Goal: Information Seeking & Learning: Learn about a topic

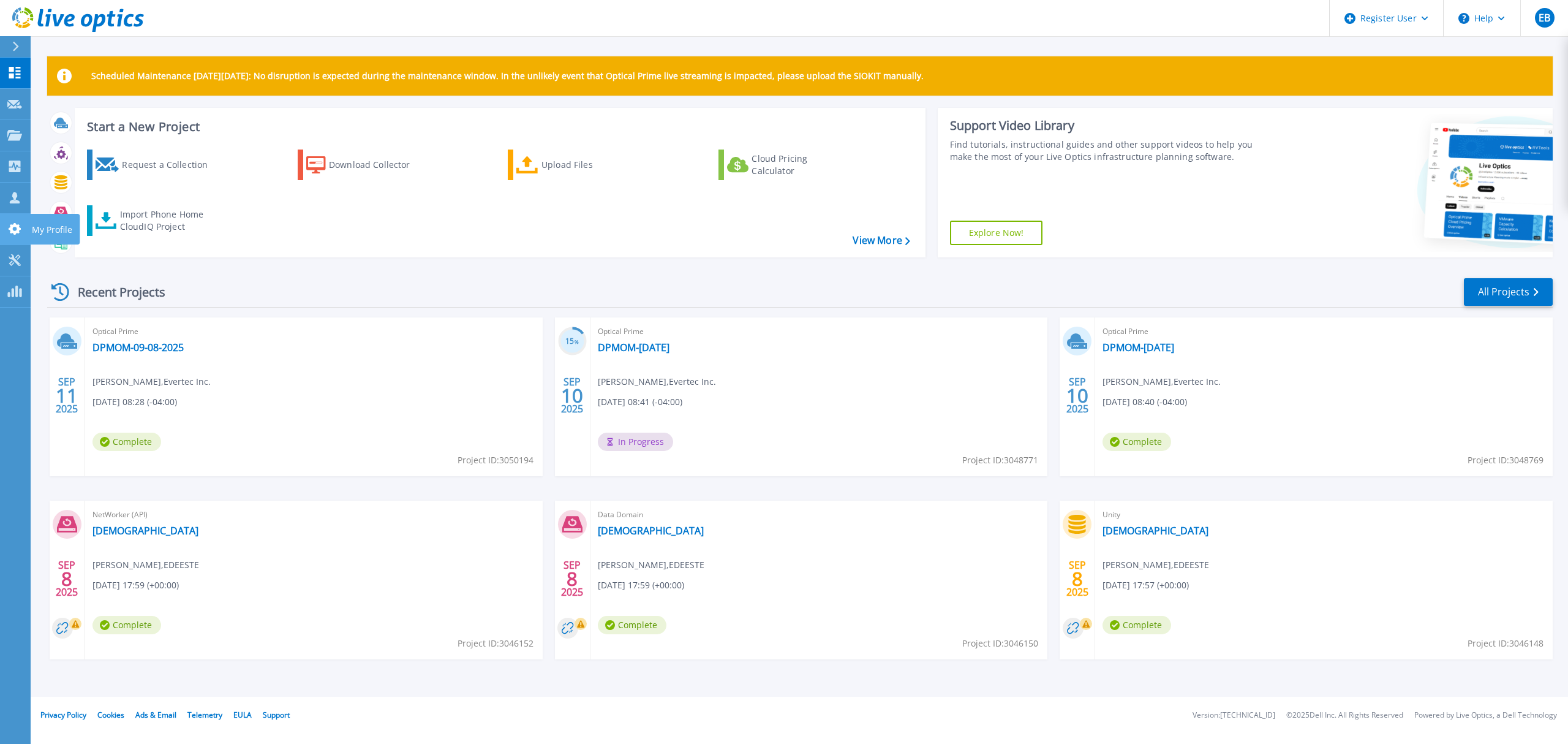
click at [9, 220] on link "My Profile My Profile" at bounding box center [15, 229] width 31 height 31
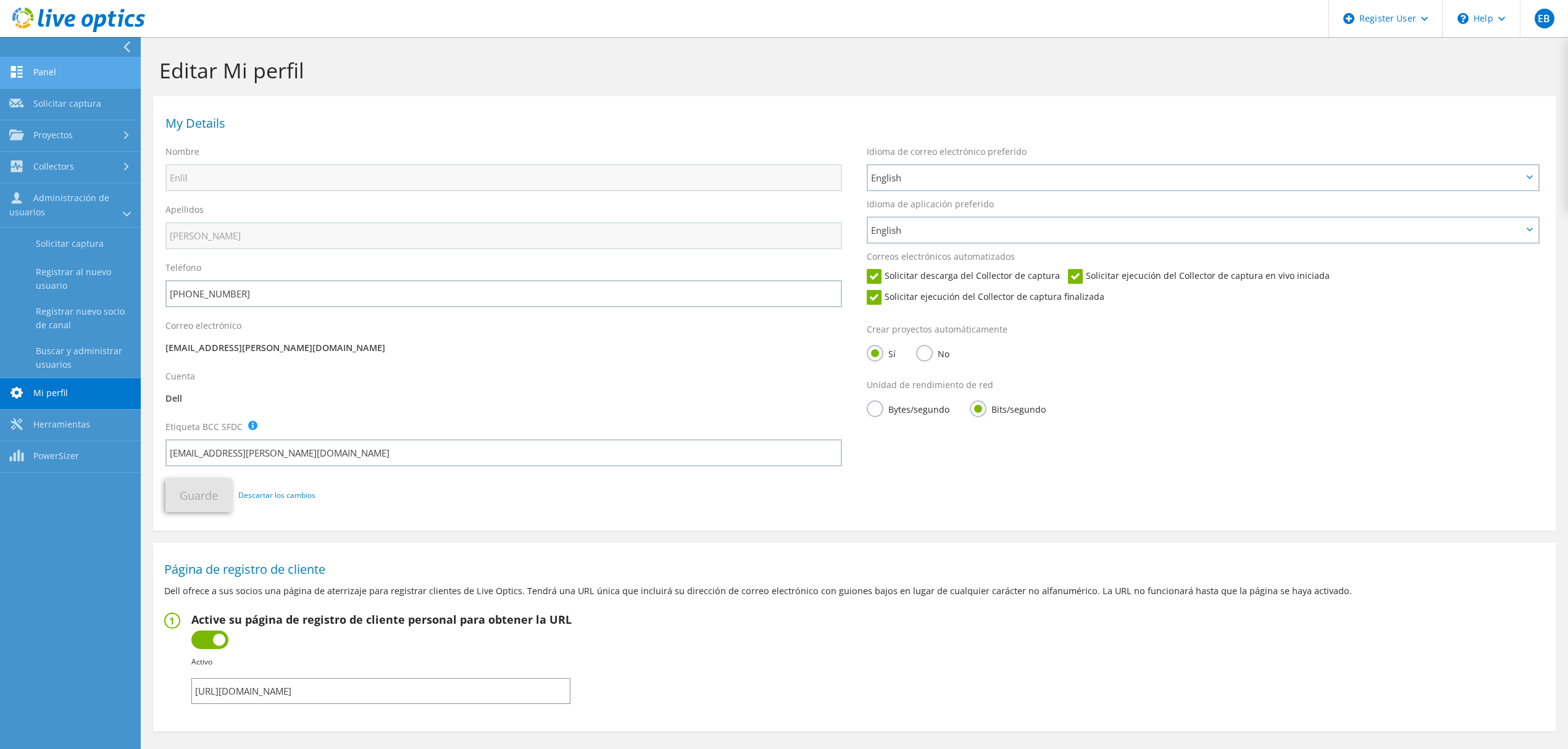
click at [62, 74] on link "Panel" at bounding box center [70, 73] width 141 height 31
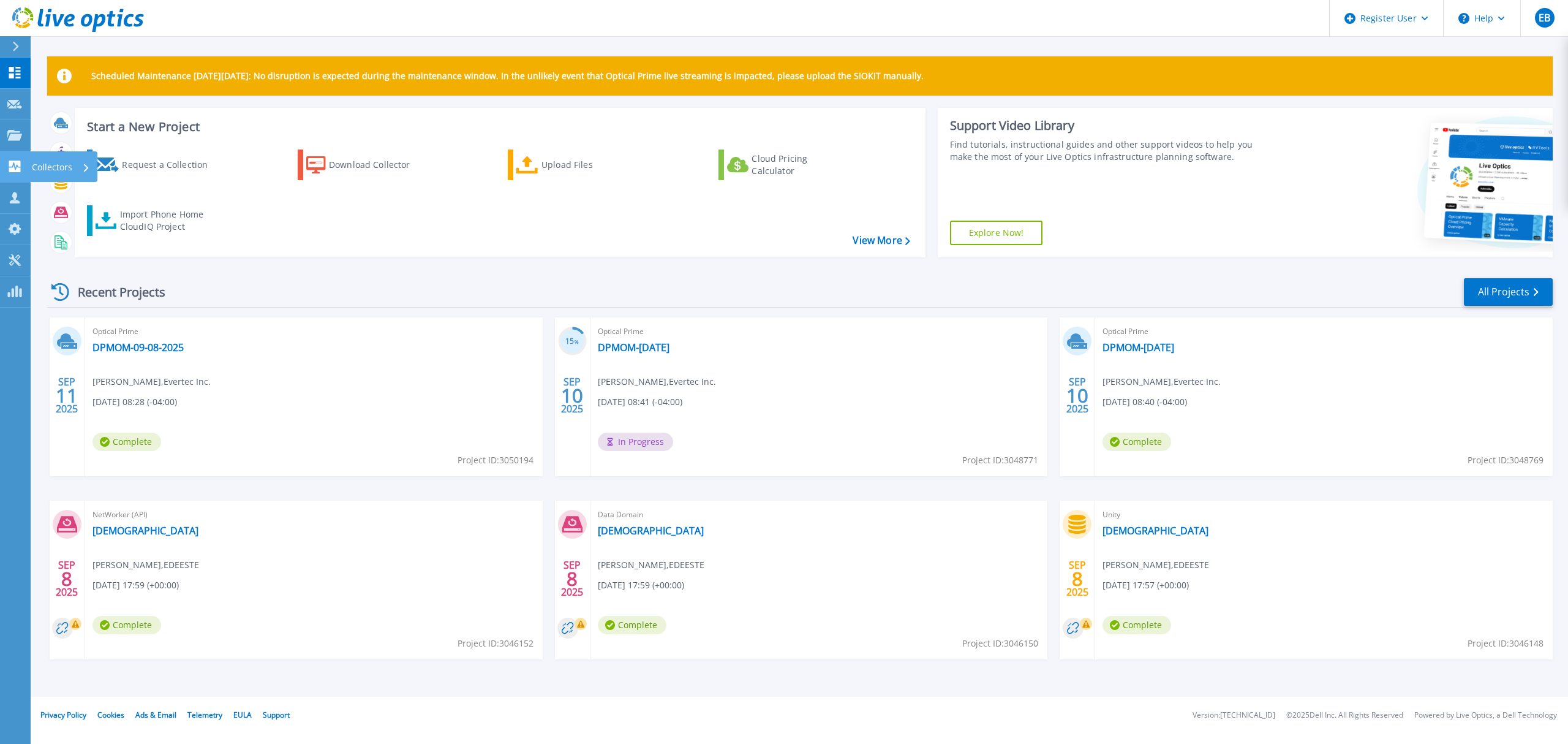
click at [59, 162] on p "Collectors" at bounding box center [52, 167] width 40 height 32
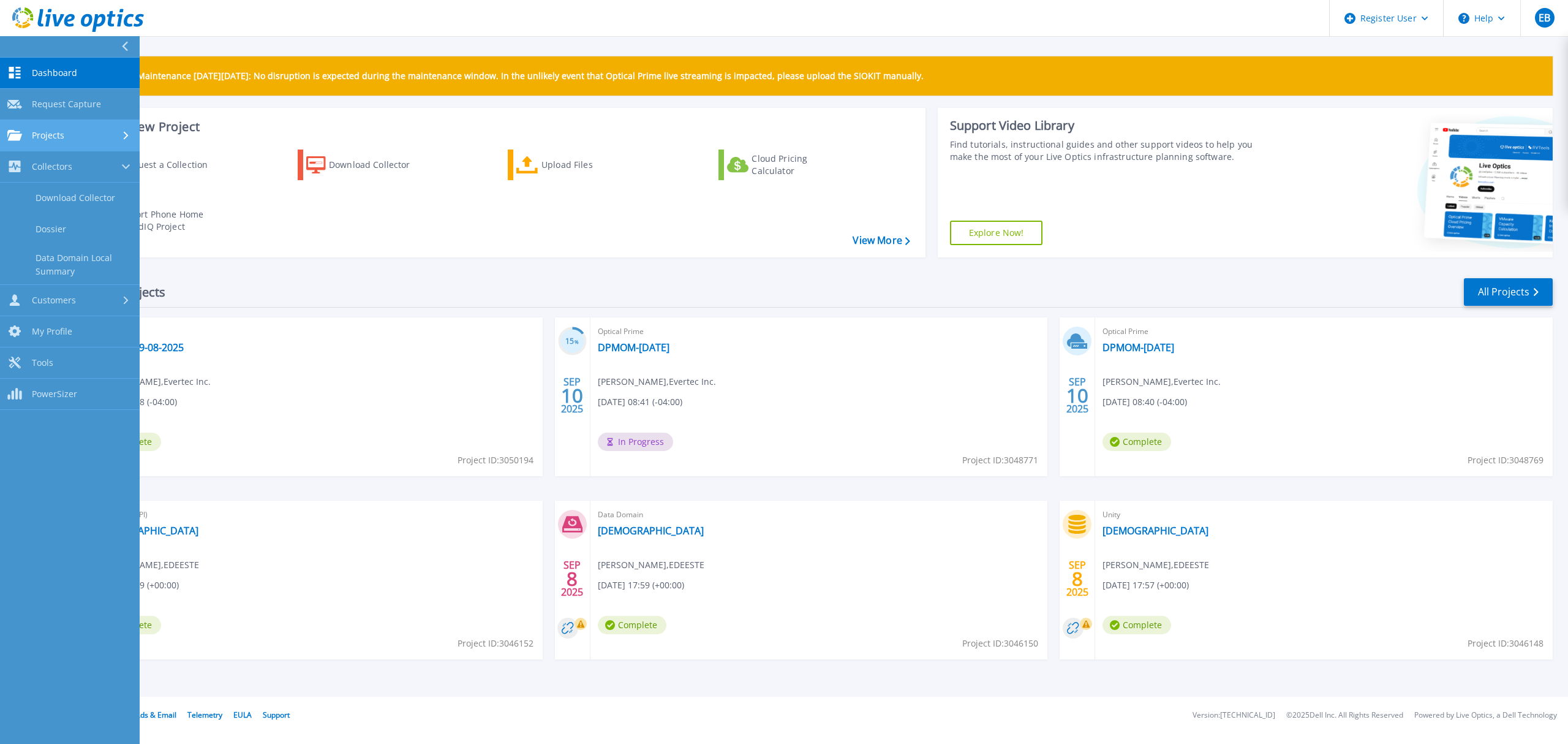
click at [70, 138] on div "Projects" at bounding box center [70, 135] width 125 height 11
click at [71, 165] on link "Search Projects" at bounding box center [70, 167] width 140 height 31
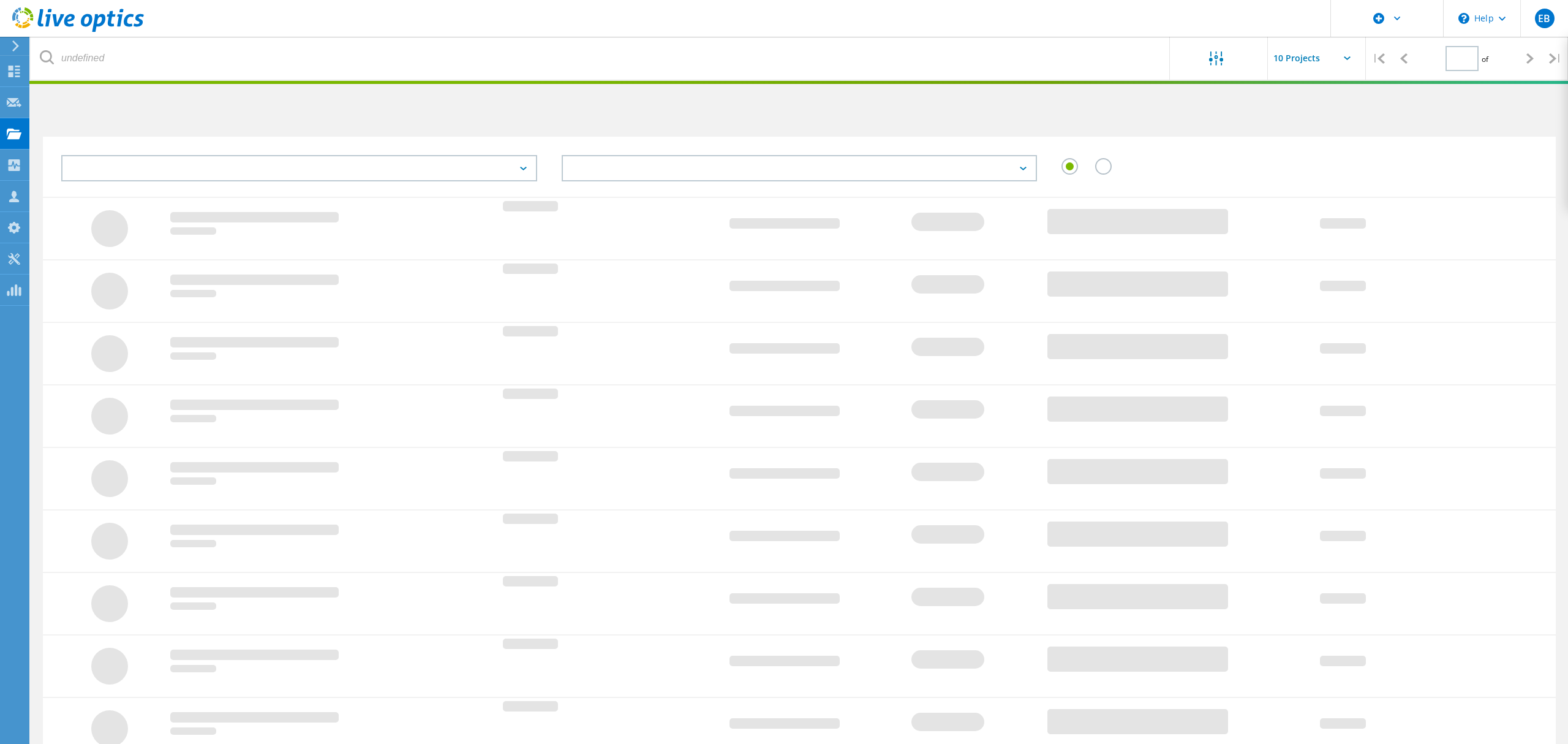
type input "1"
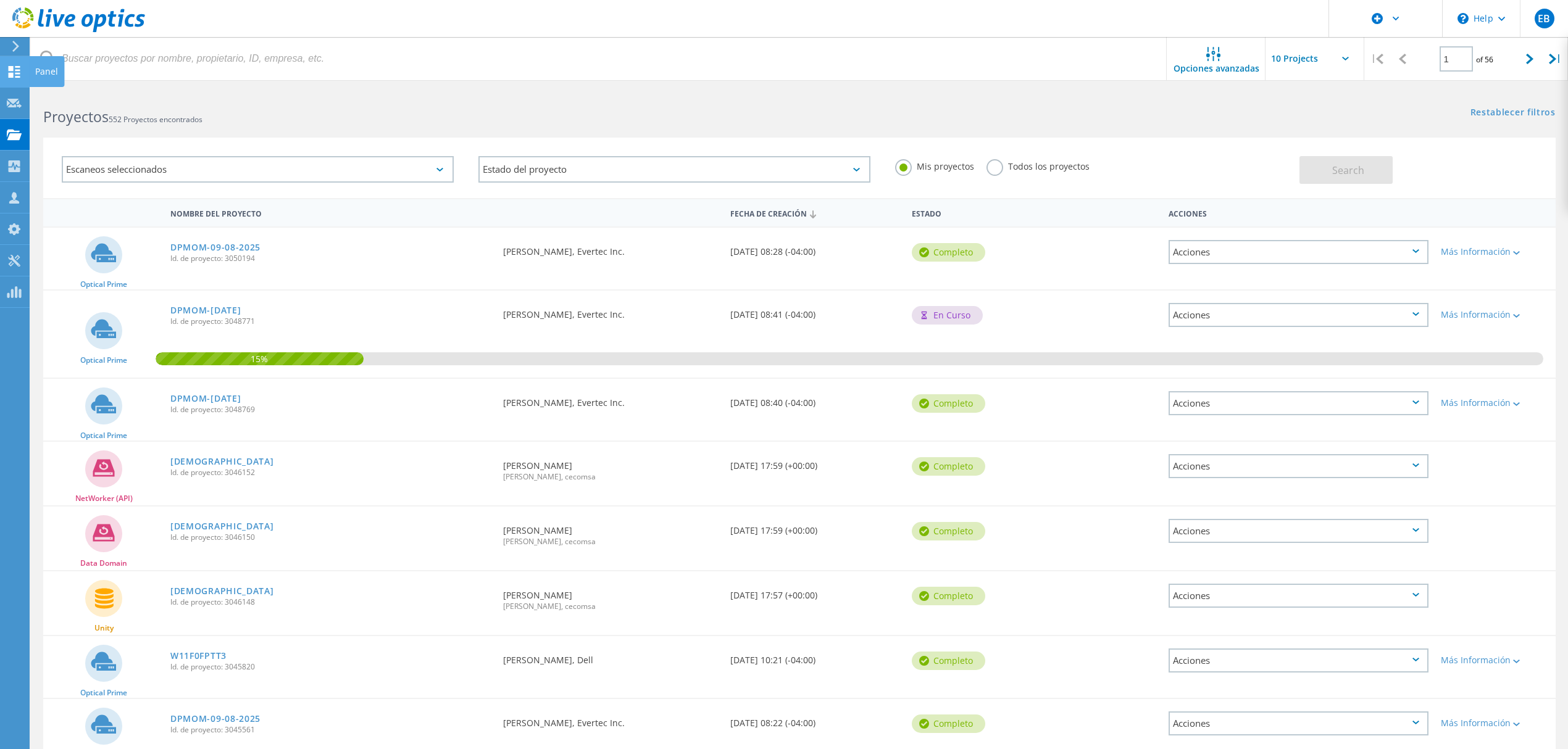
click at [7, 77] on icon at bounding box center [14, 72] width 15 height 12
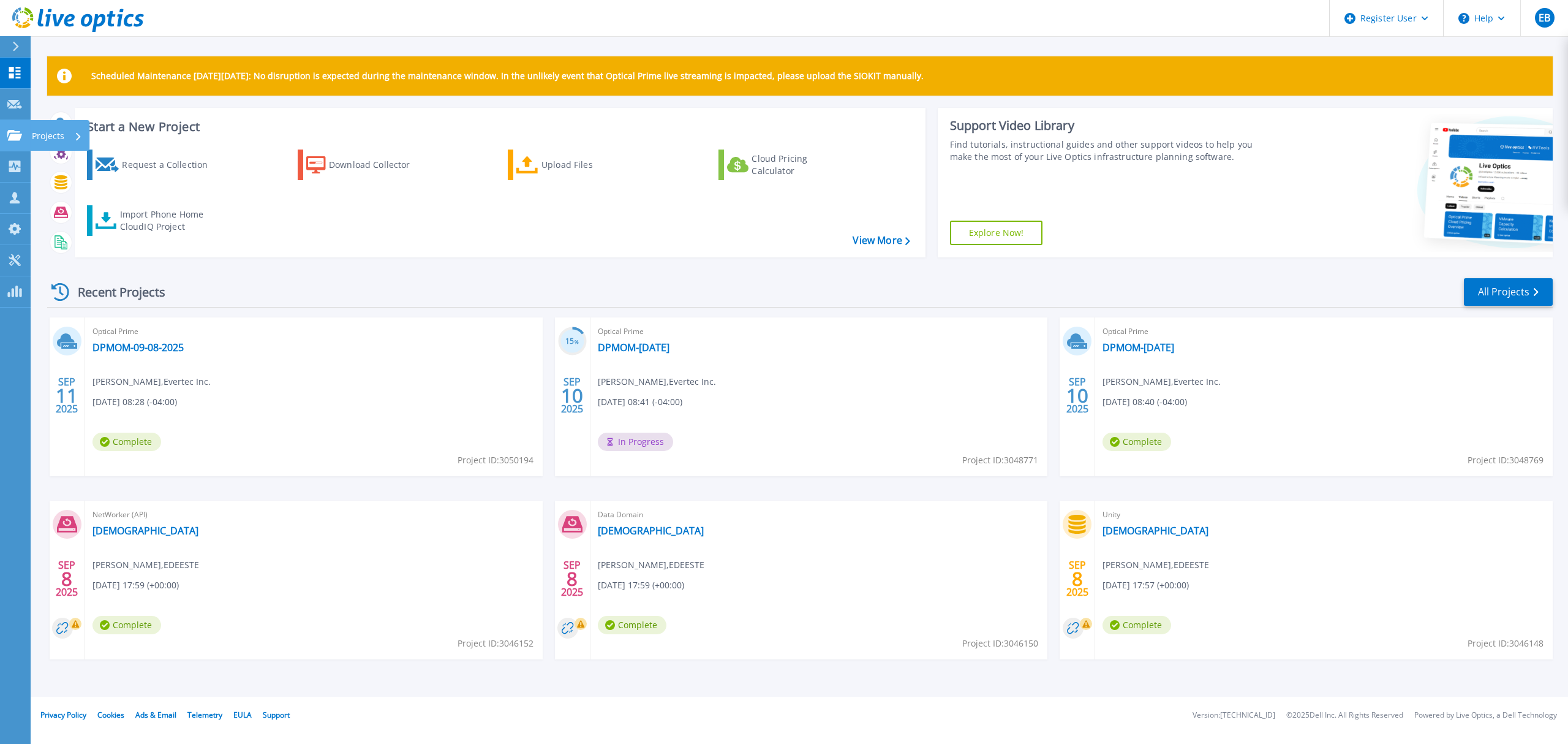
click at [40, 130] on p "Projects" at bounding box center [48, 136] width 32 height 32
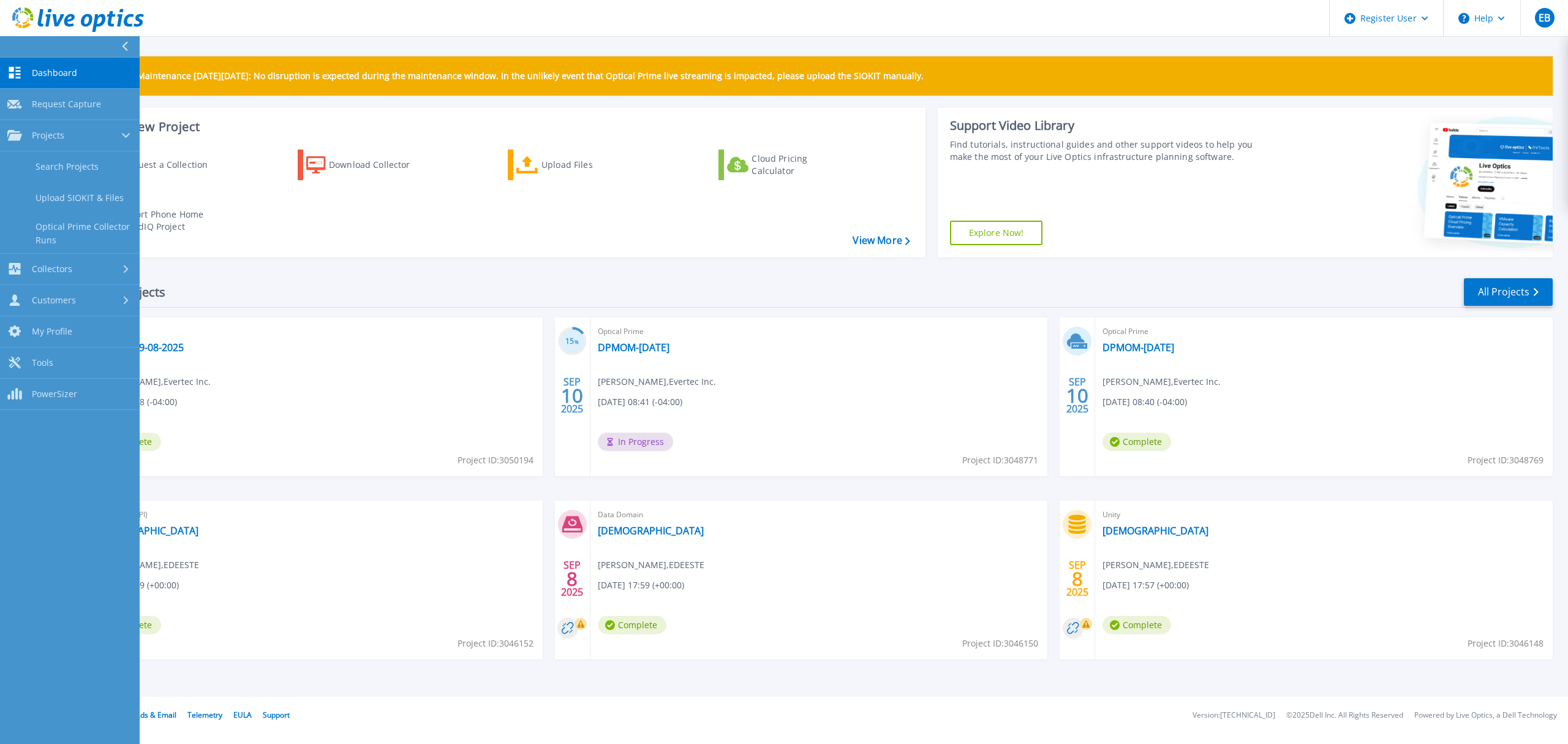
drag, startPoint x: 293, startPoint y: 382, endPoint x: 490, endPoint y: 439, distance: 205.1
click at [293, 382] on div "Optical Prime DPMOM-09-08-2025 Henry Pimentel Suárez , Evertec Inc. 09/11/2025,…" at bounding box center [314, 396] width 458 height 158
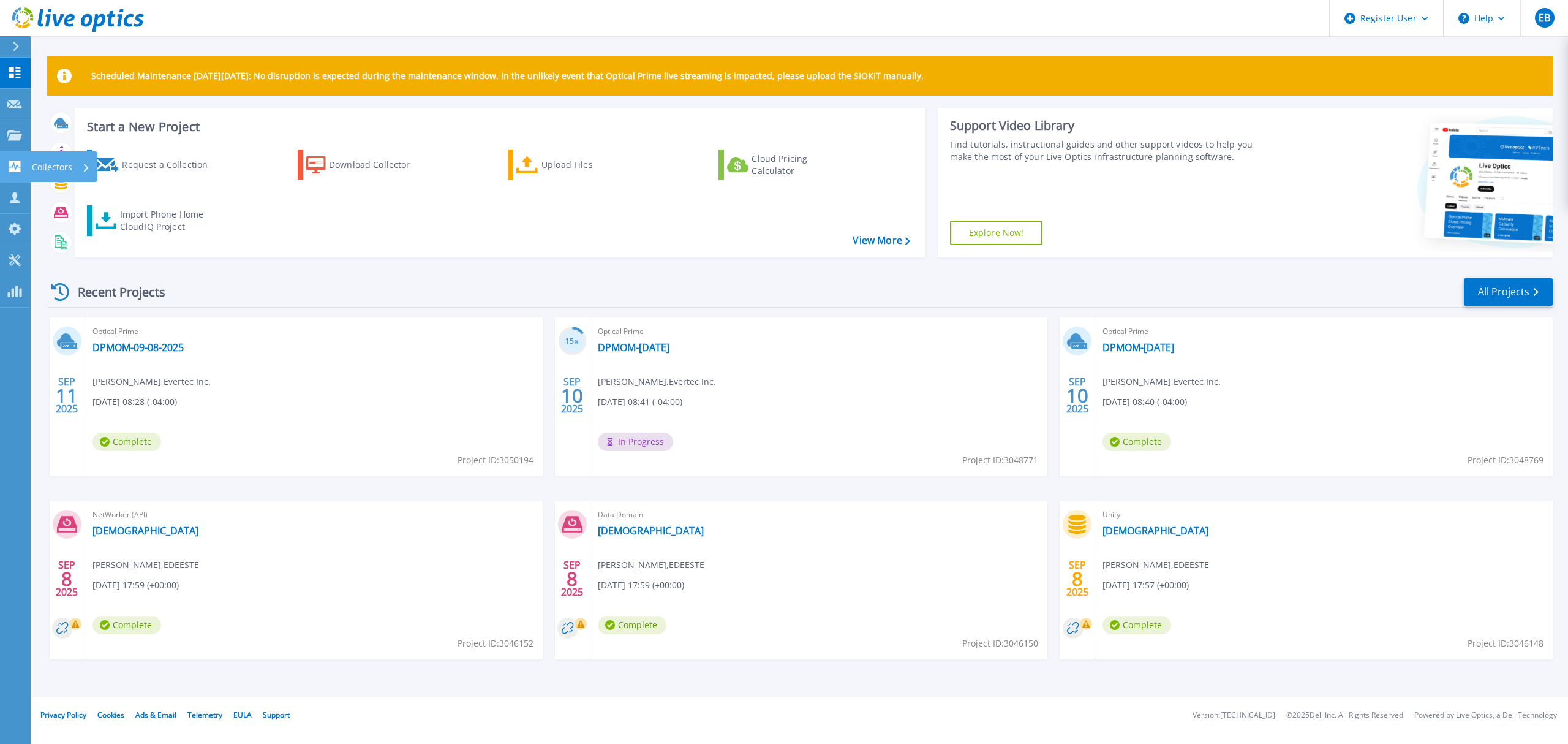
click at [40, 165] on p "Collectors" at bounding box center [52, 167] width 40 height 32
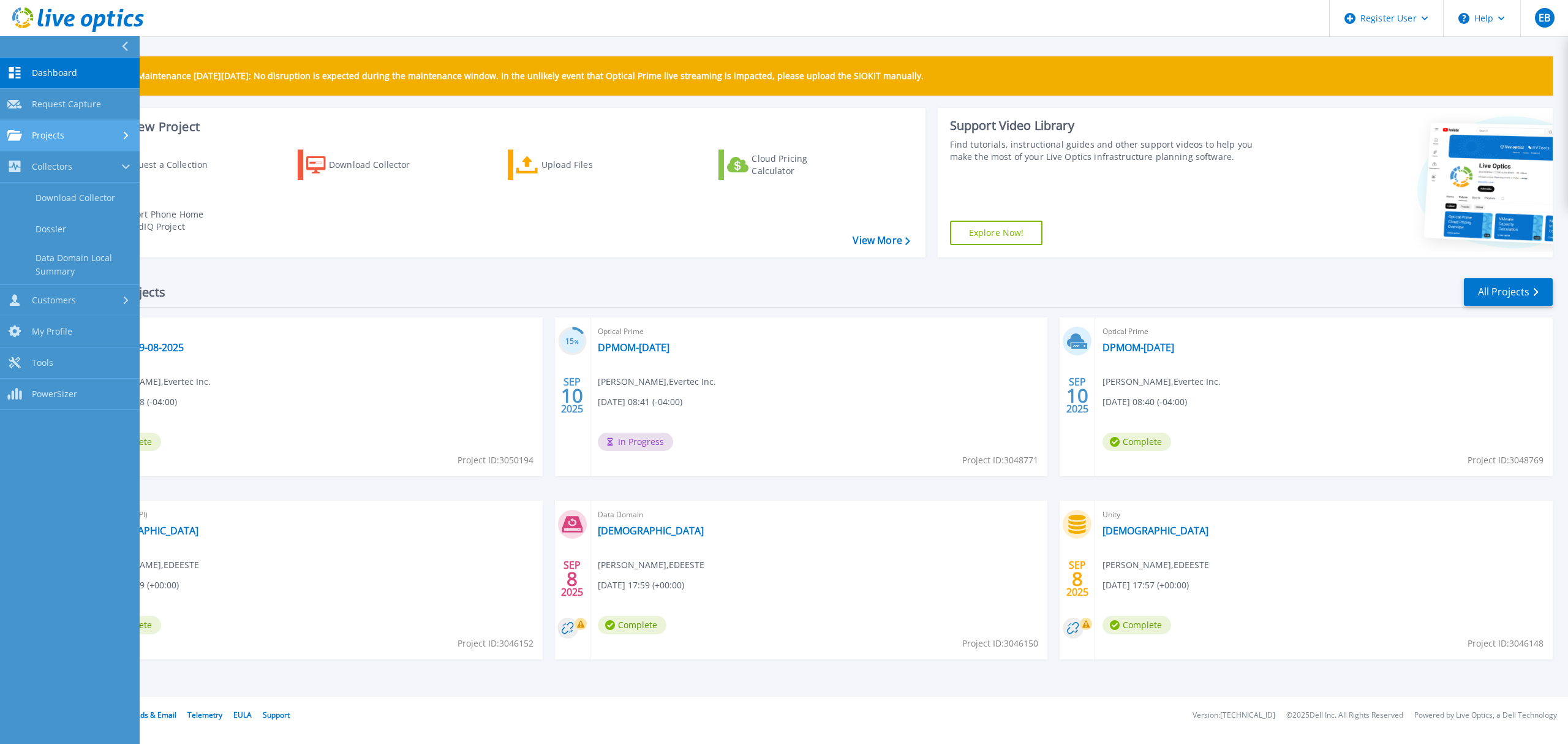
click at [57, 127] on link "Projects Projects" at bounding box center [70, 136] width 140 height 31
click at [63, 164] on link "Search Projects" at bounding box center [70, 167] width 140 height 31
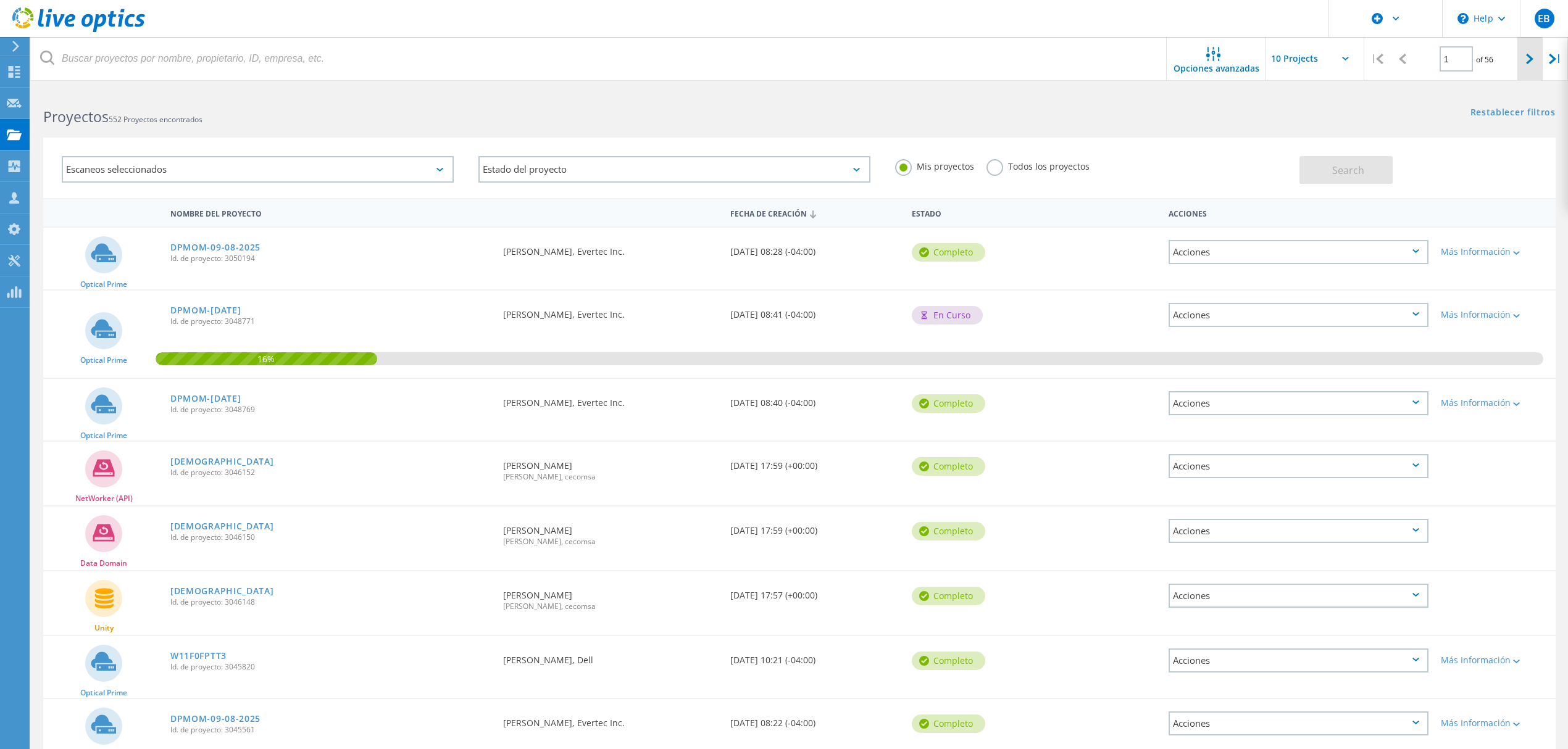
click at [1525, 54] on div at bounding box center [1530, 59] width 25 height 44
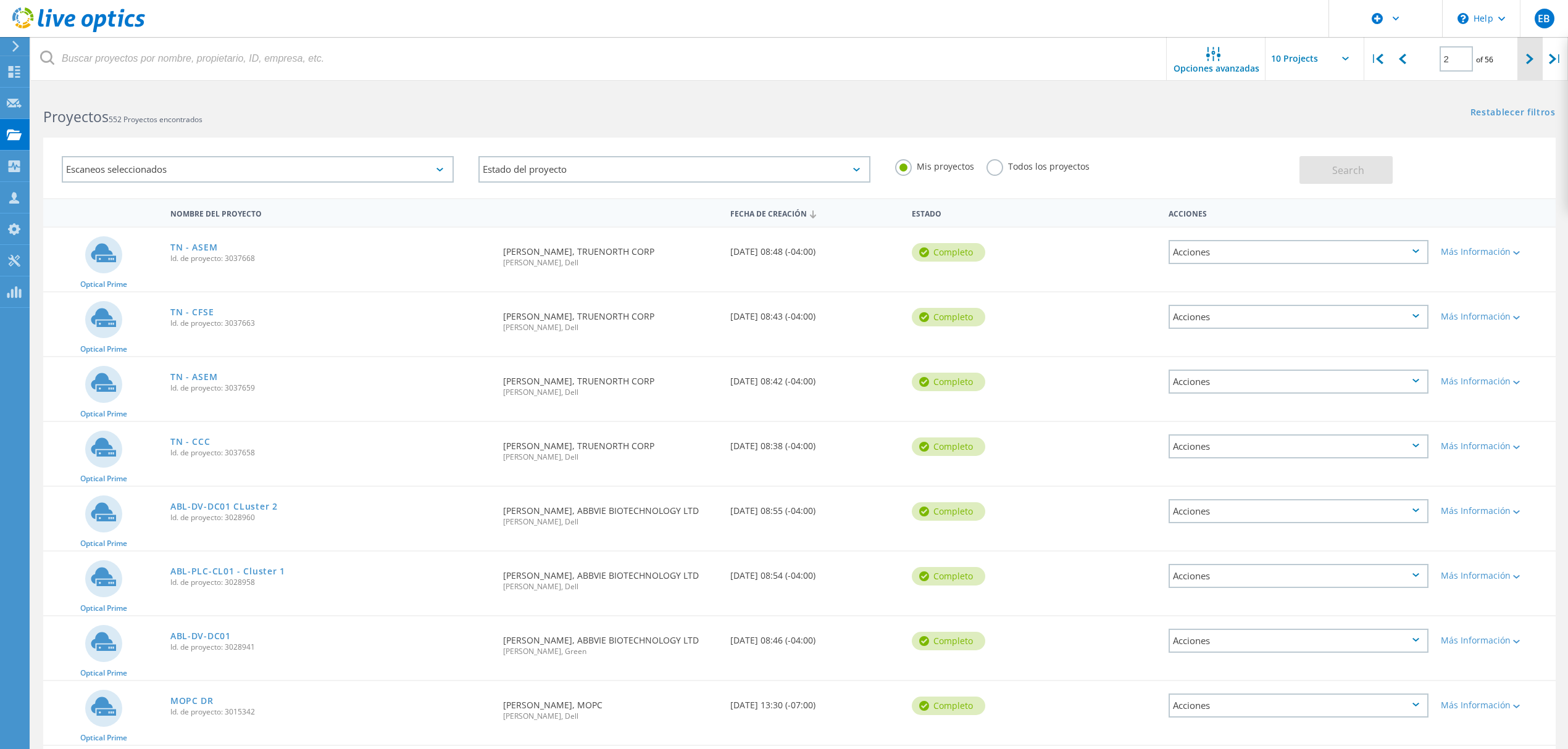
click at [1526, 53] on icon at bounding box center [1530, 59] width 7 height 10
type input "3"
click at [204, 439] on link "BPPR - VXRail SL" at bounding box center [209, 442] width 76 height 9
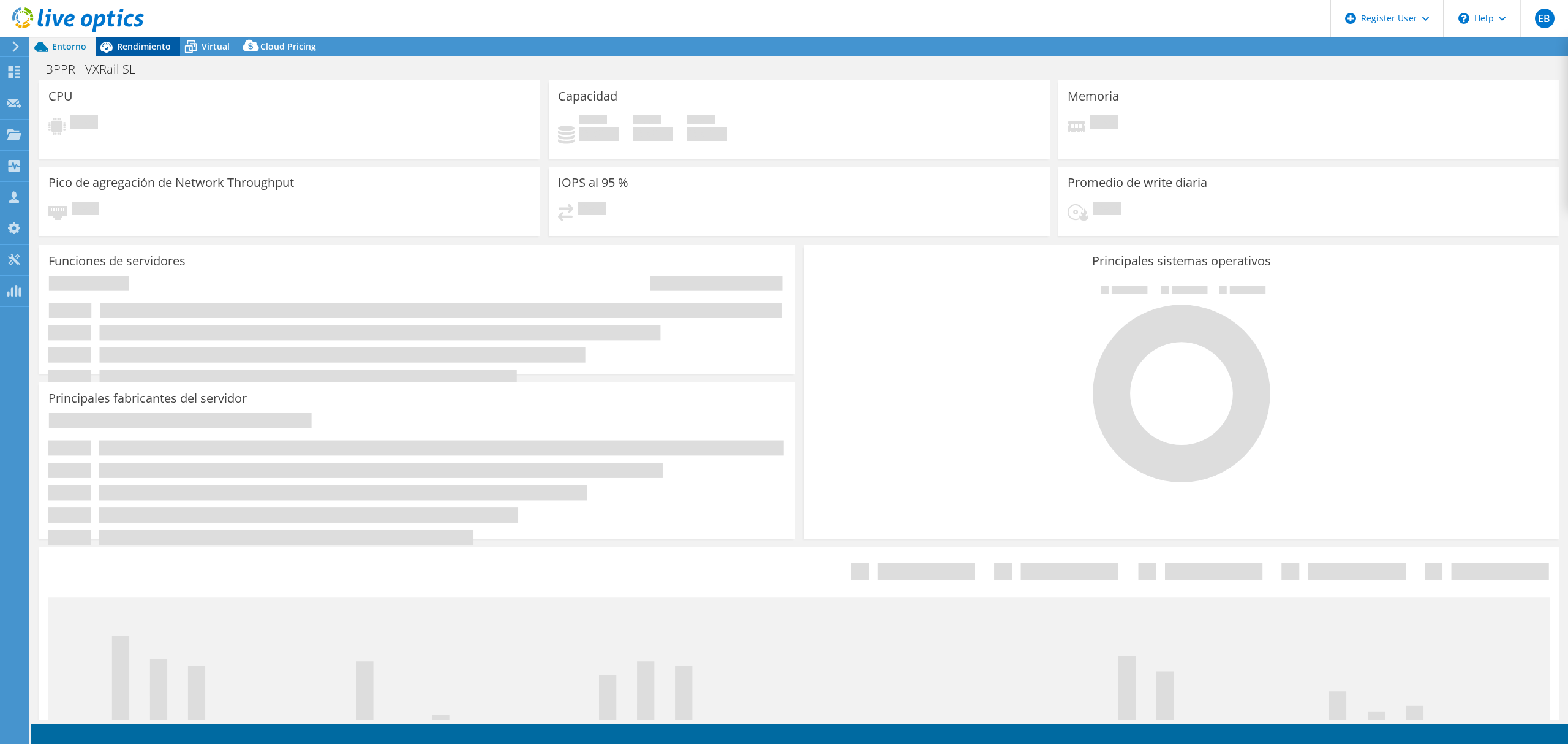
select select "USD"
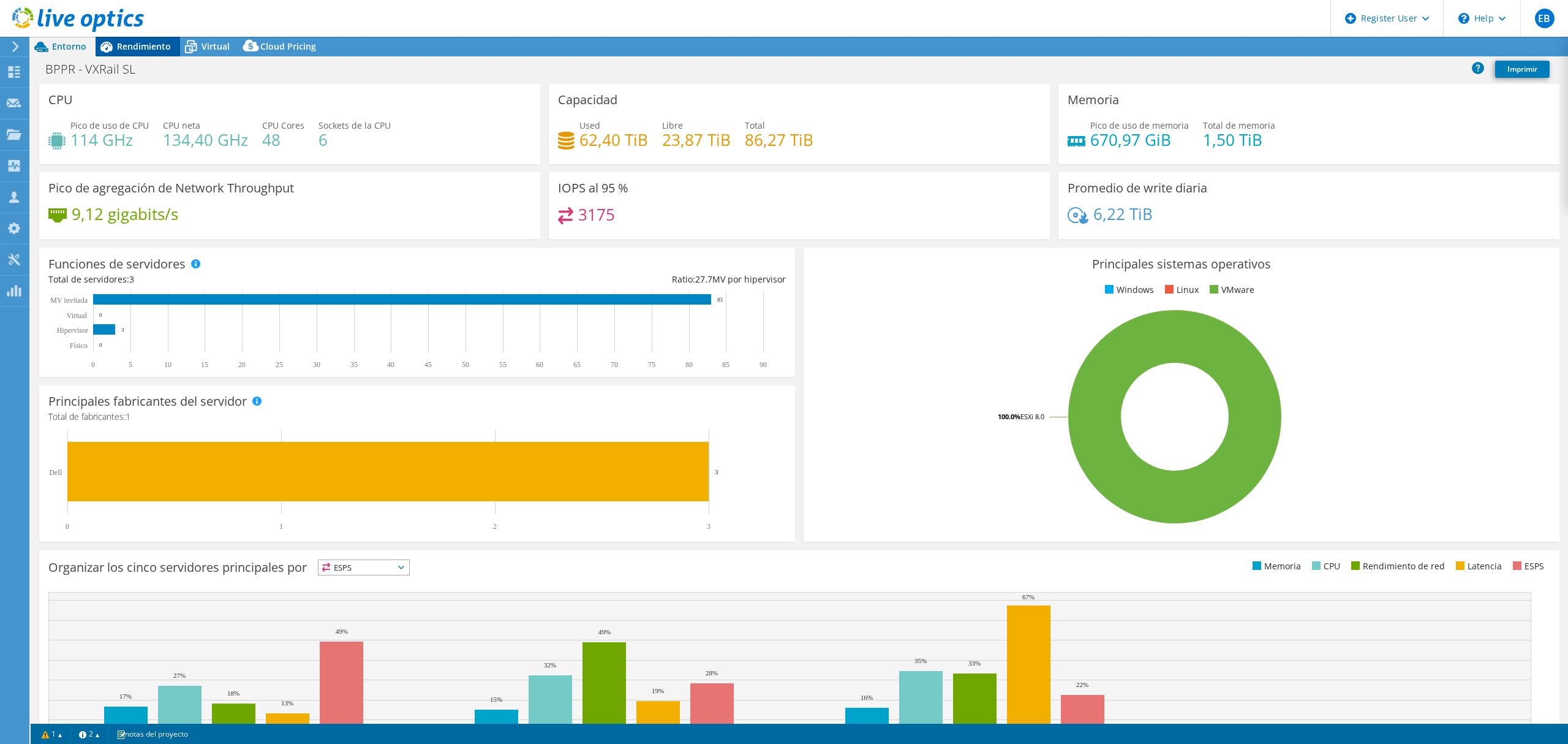
click at [148, 41] on span "Rendimiento" at bounding box center [144, 46] width 54 height 12
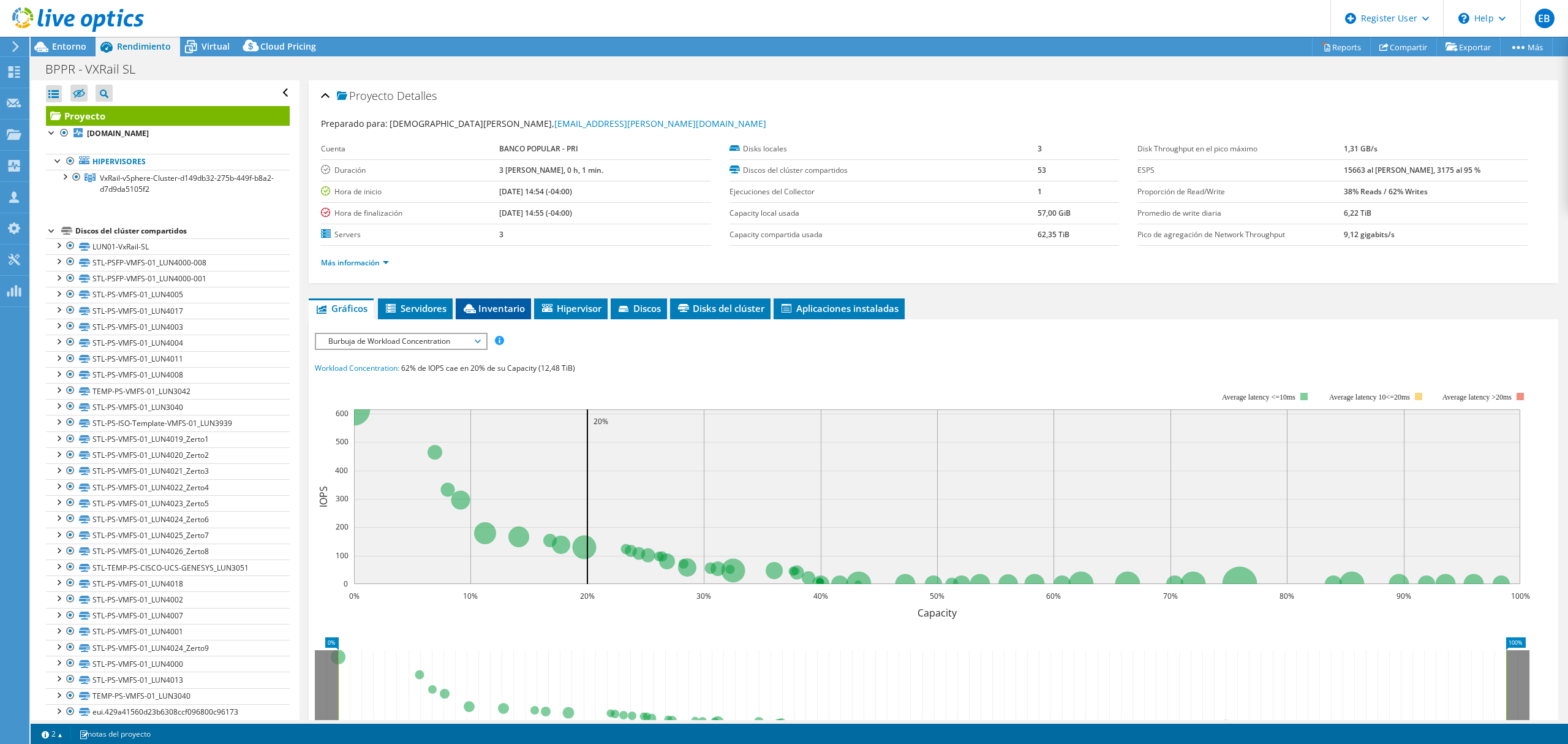
click at [494, 308] on span "Inventario" at bounding box center [493, 308] width 63 height 13
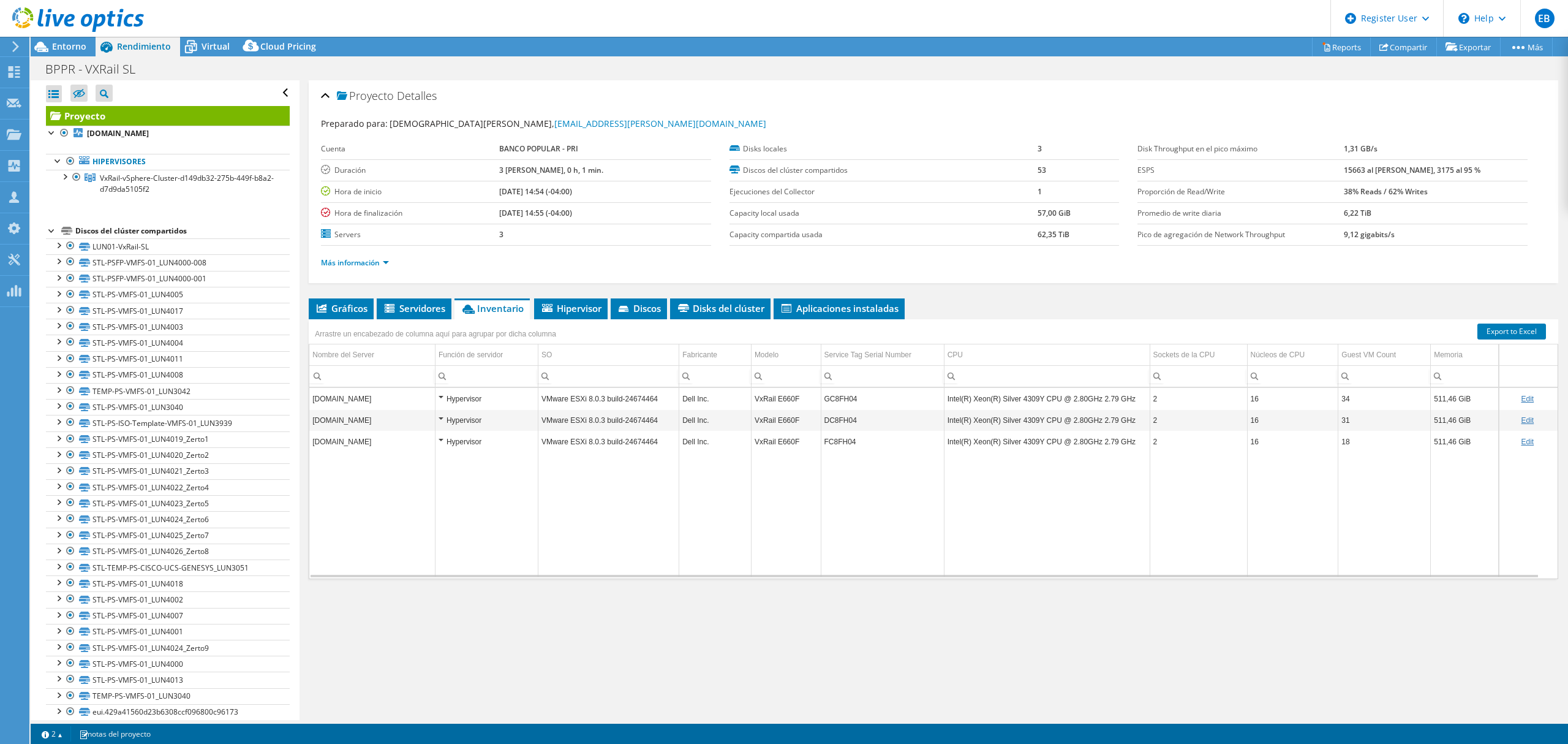
click at [956, 622] on div "Proyecto Detalles Preparado para: Christian Maldonado, Christian.Maldonado@popu…" at bounding box center [933, 400] width 1268 height 640
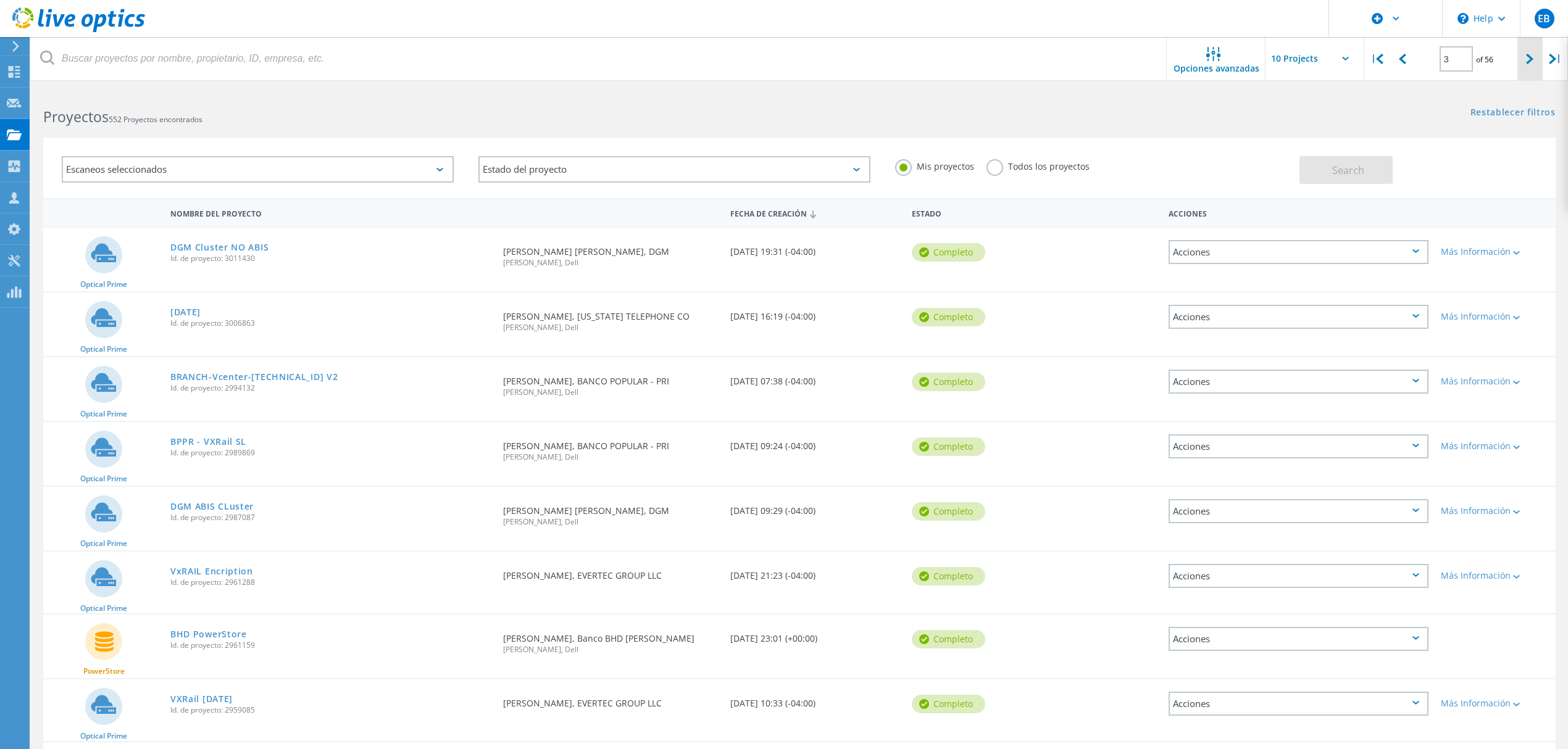
click at [1523, 58] on div at bounding box center [1530, 59] width 25 height 44
type input "4"
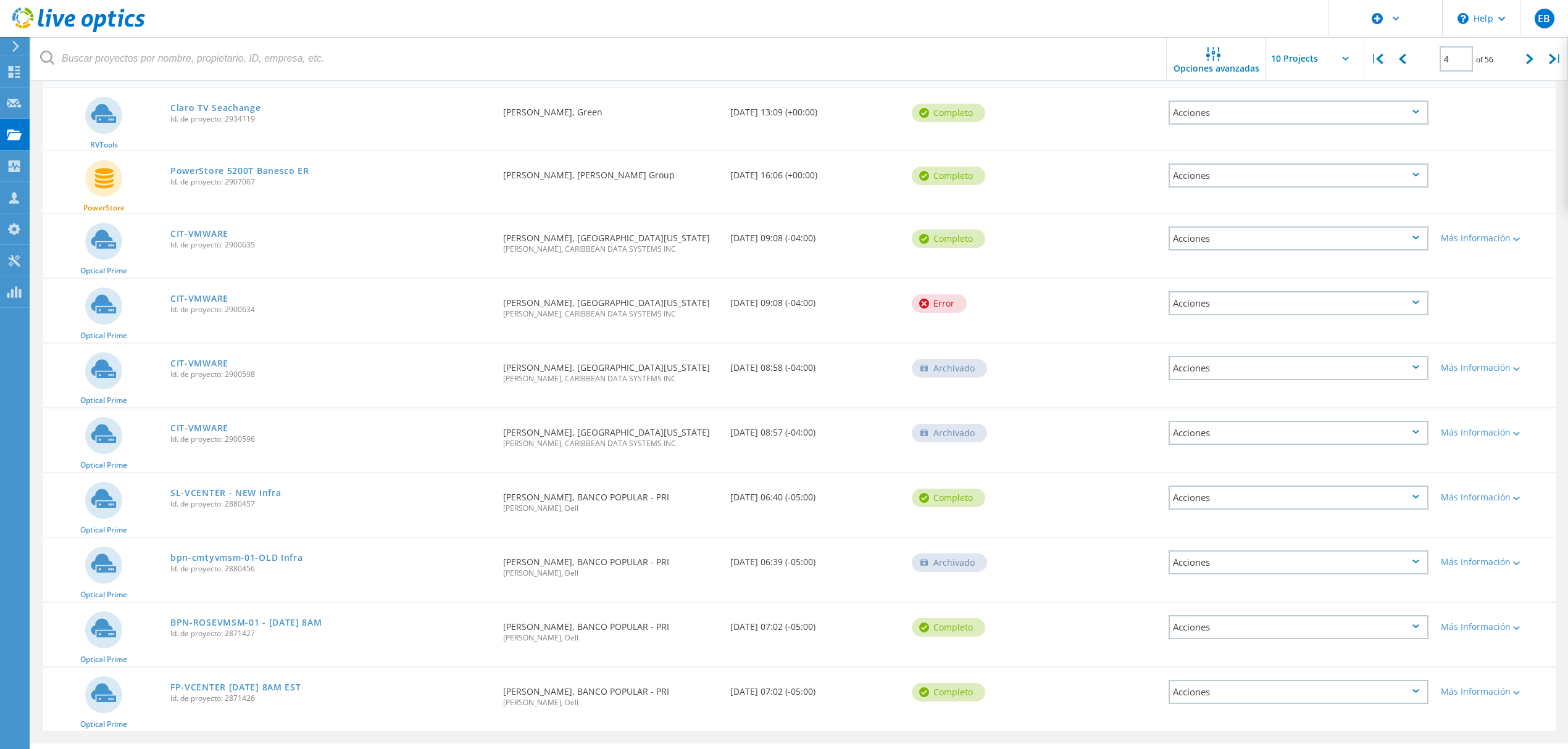
scroll to position [165, 0]
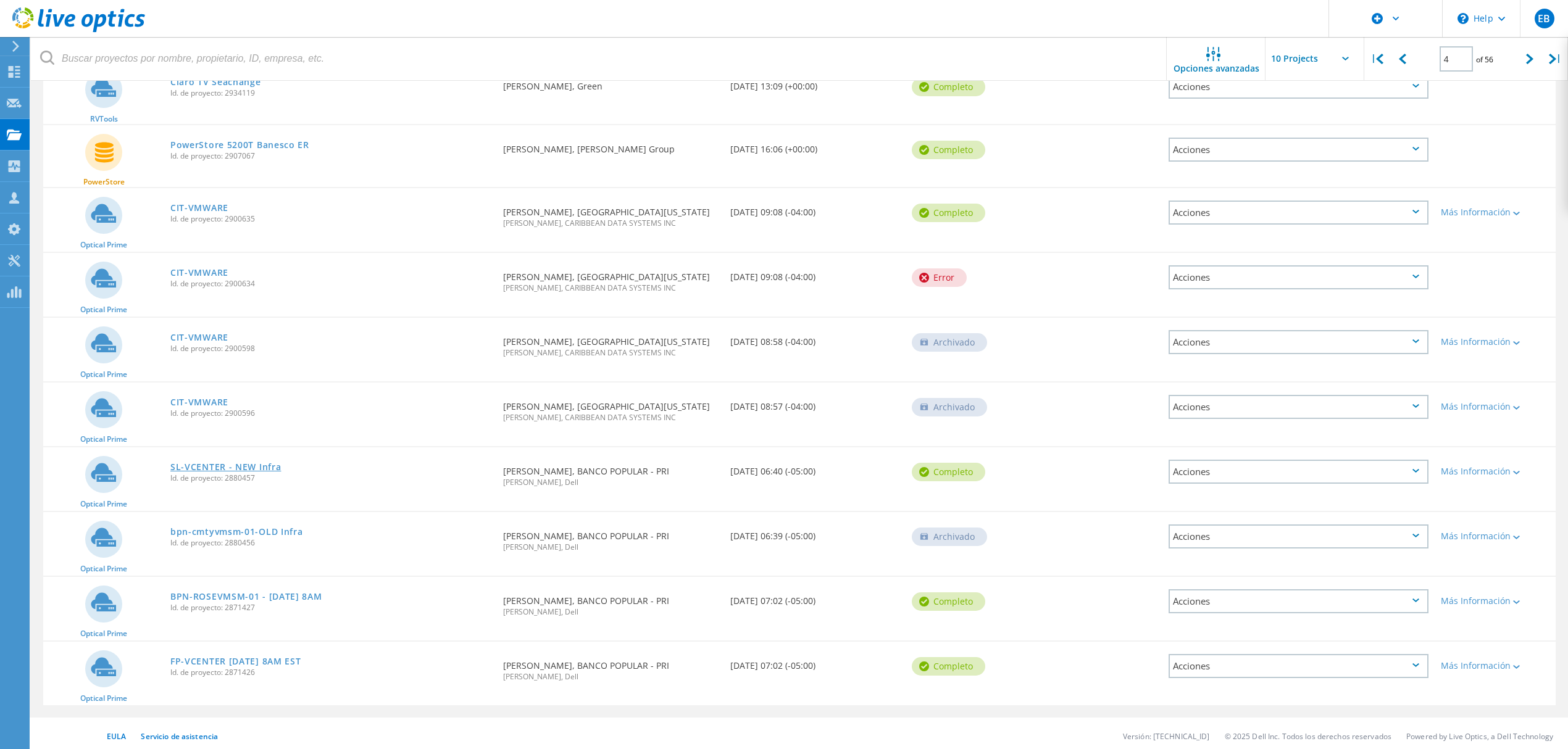
click at [197, 465] on link "SL-VCENTER - NEW Infra" at bounding box center [226, 467] width 111 height 9
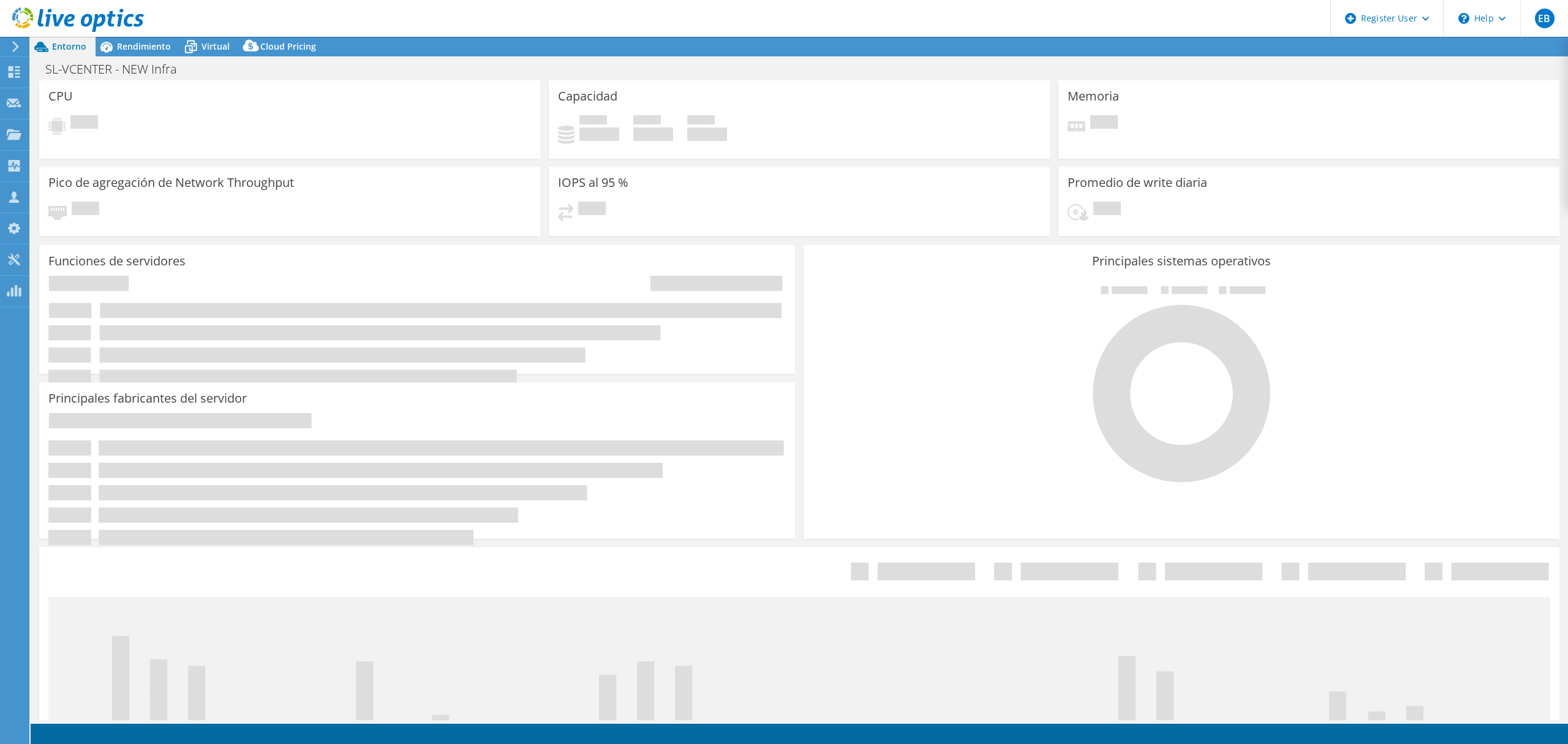
select select "USD"
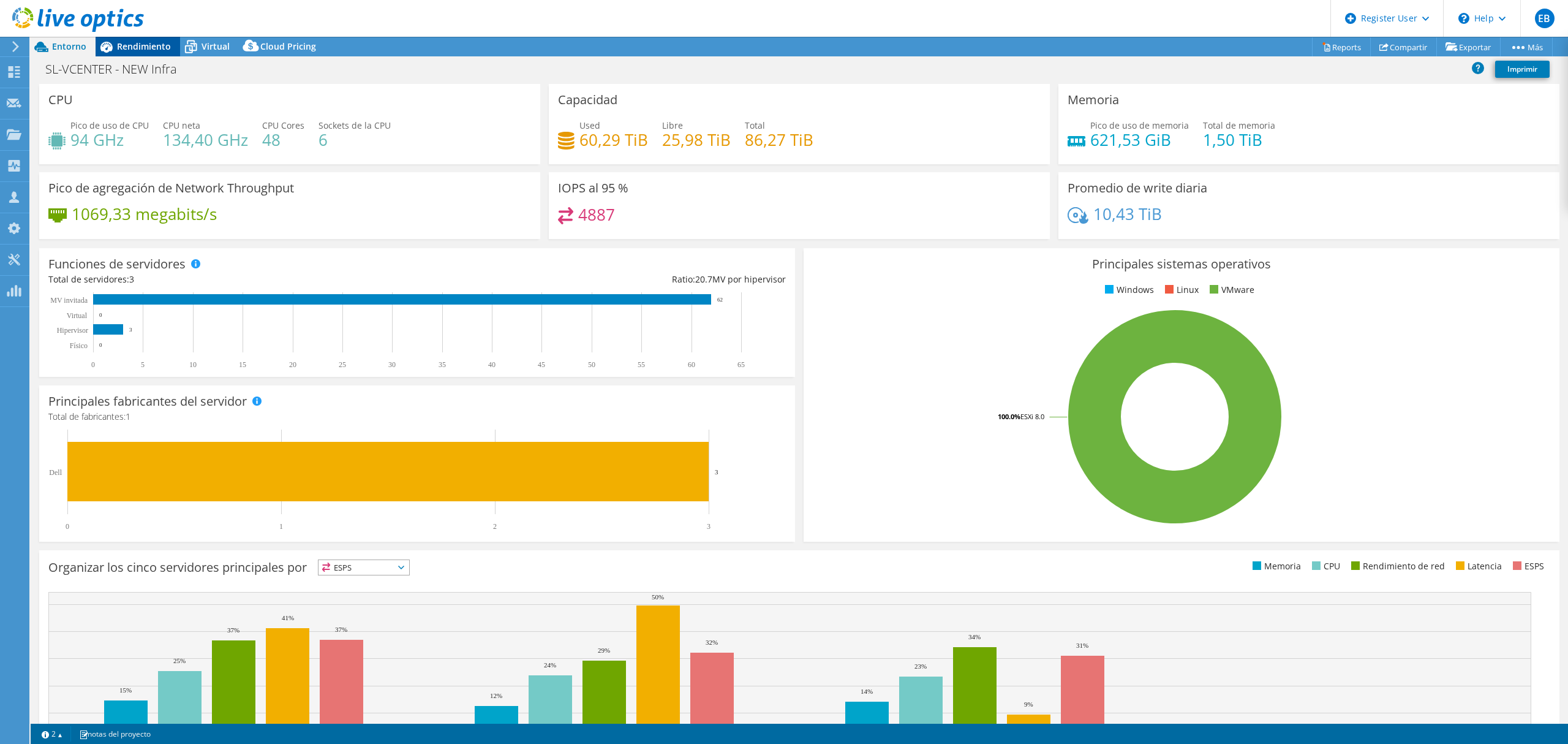
click at [143, 46] on span "Rendimiento" at bounding box center [144, 46] width 54 height 12
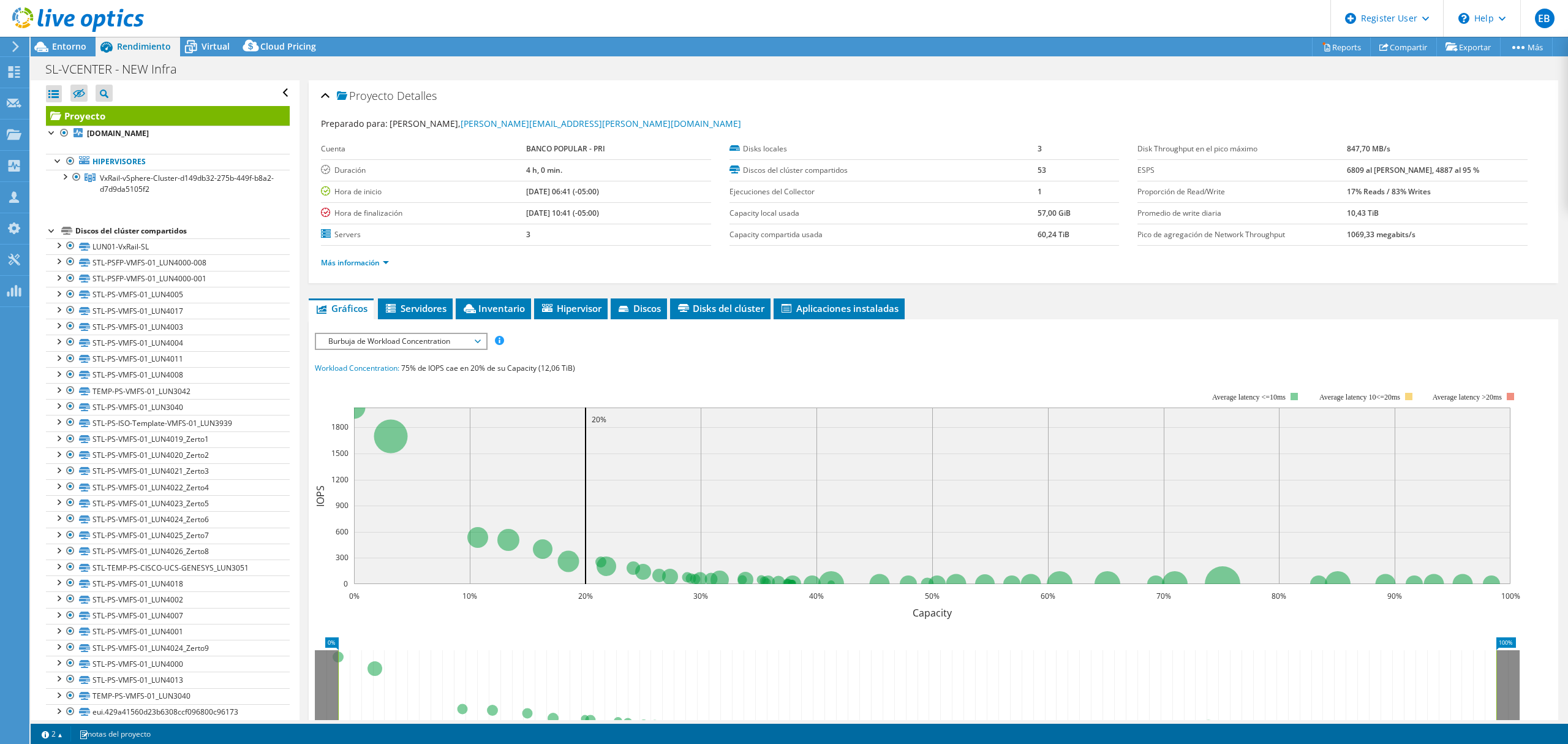
click at [147, 46] on span "Rendimiento" at bounding box center [144, 46] width 54 height 12
click at [63, 180] on div at bounding box center [64, 175] width 13 height 13
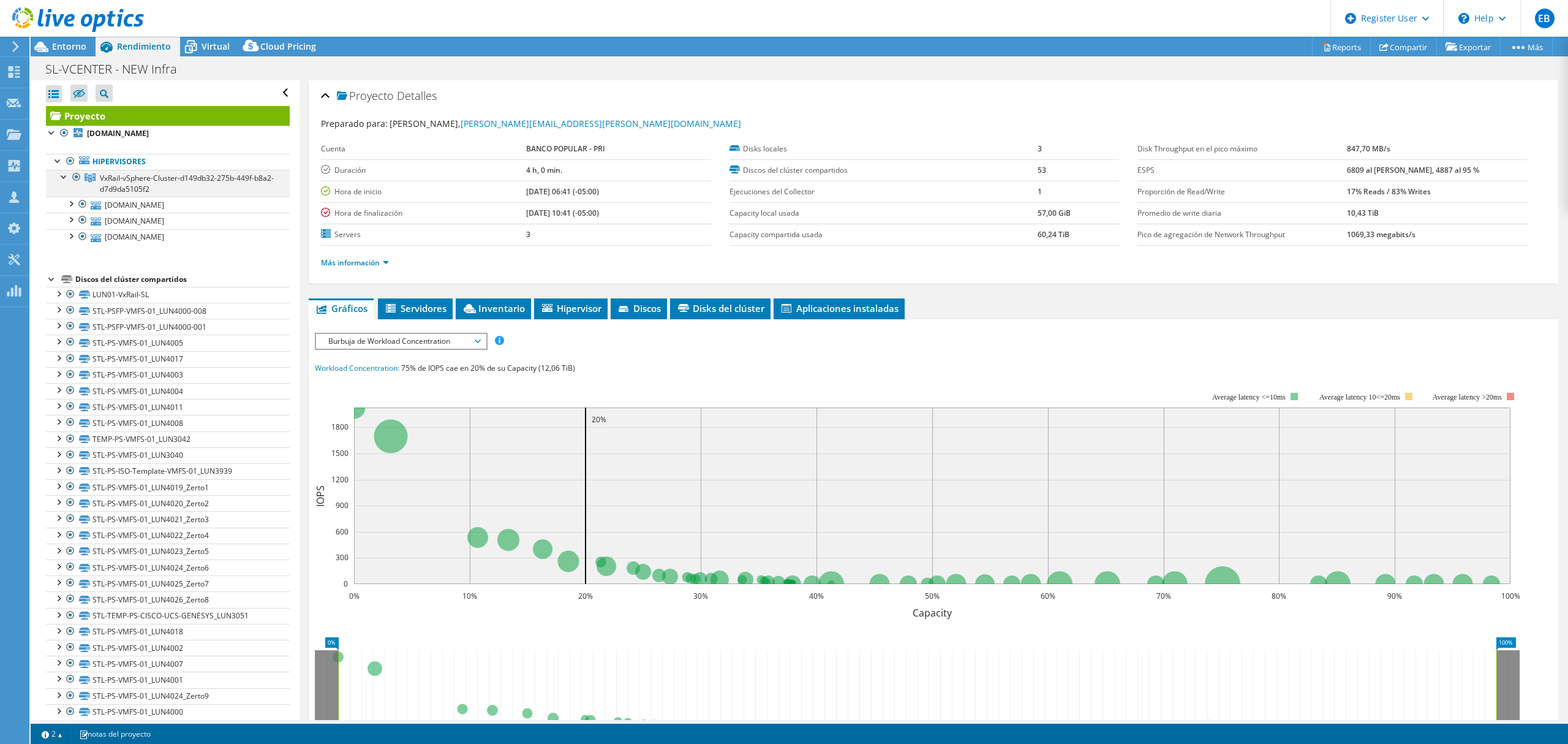
click at [63, 180] on div at bounding box center [64, 175] width 13 height 13
click at [69, 178] on div at bounding box center [64, 175] width 13 height 13
click at [166, 207] on link "sl-esxi-01.bpna.popularinc.net" at bounding box center [167, 205] width 244 height 16
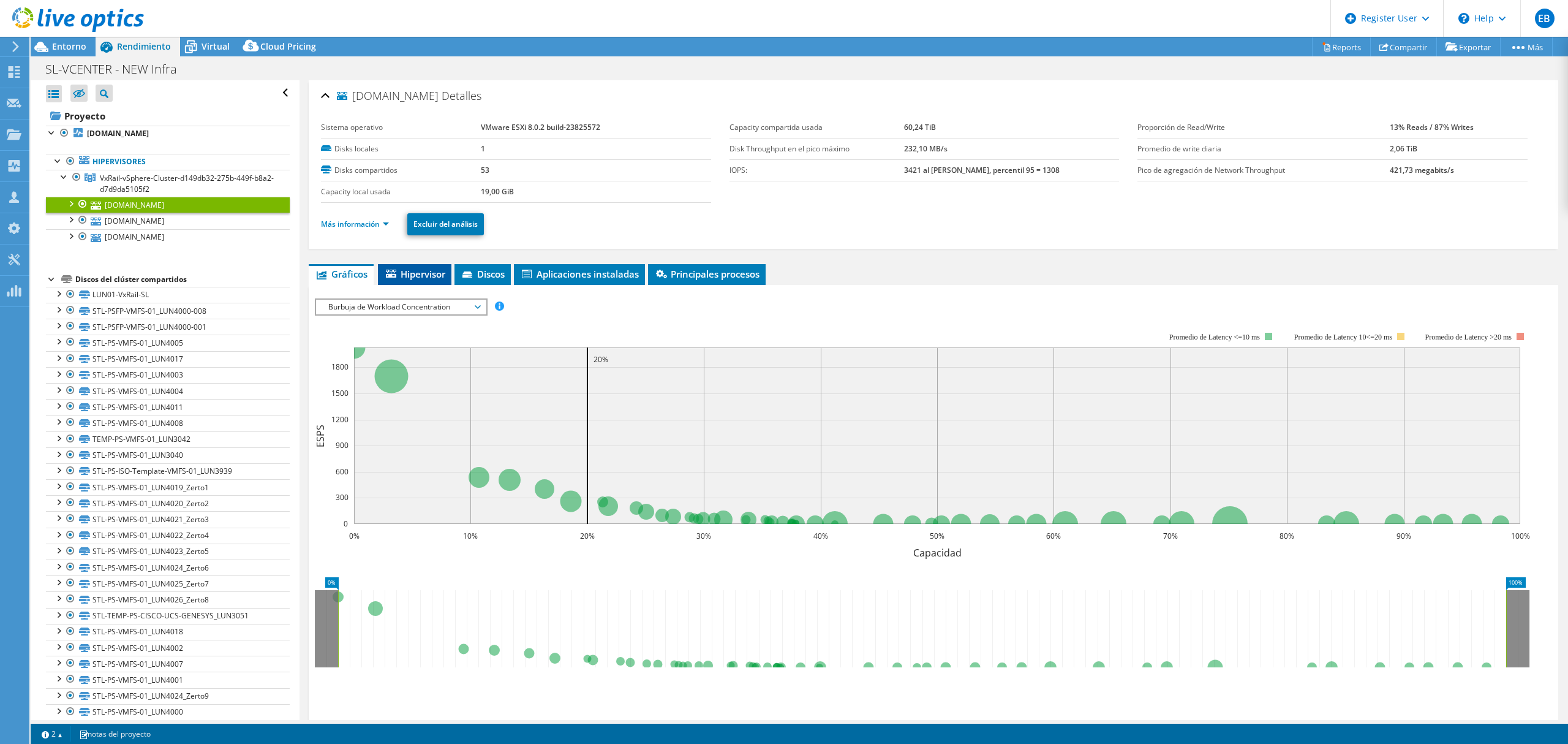
click at [424, 275] on span "Hipervisor" at bounding box center [414, 274] width 61 height 13
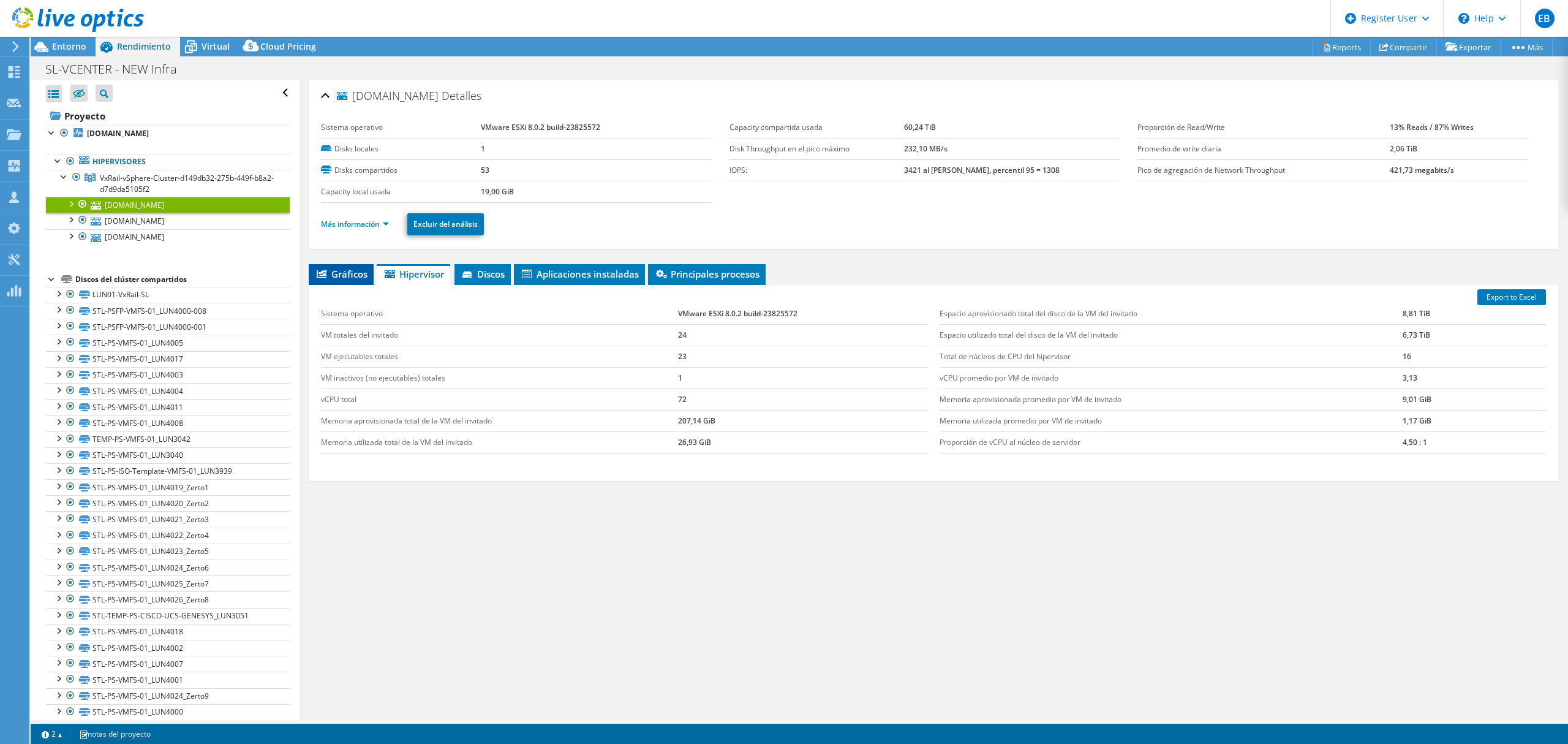
click at [345, 273] on span "Gráficos" at bounding box center [342, 274] width 53 height 13
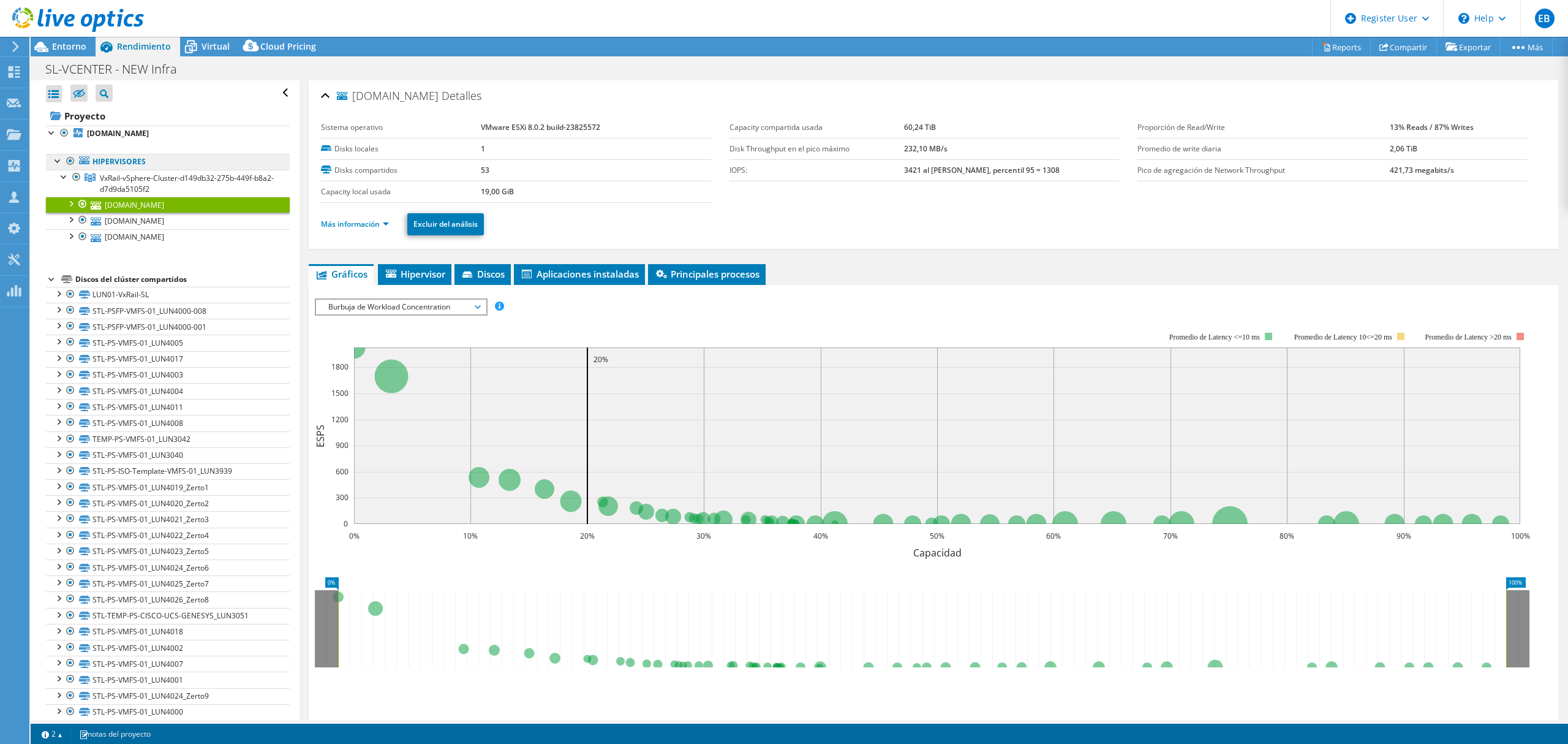
click at [126, 160] on link "Hipervisores" at bounding box center [167, 162] width 244 height 16
click at [111, 186] on span "VxRail-vSphere-Cluster-d149db32-275b-449f-b8a2-d7d9da5105f2" at bounding box center [187, 183] width 174 height 21
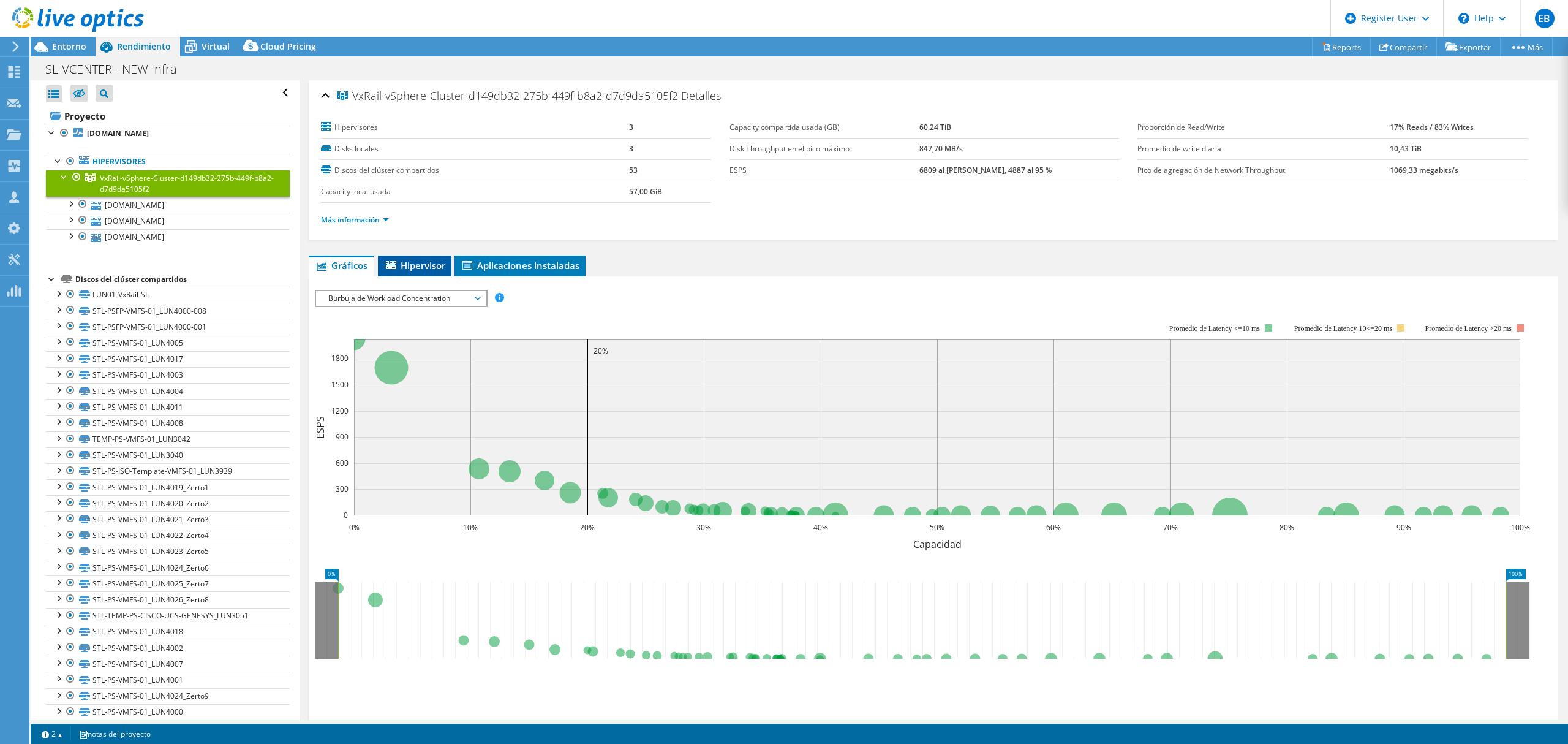
click at [412, 267] on span "Hipervisor" at bounding box center [414, 265] width 61 height 13
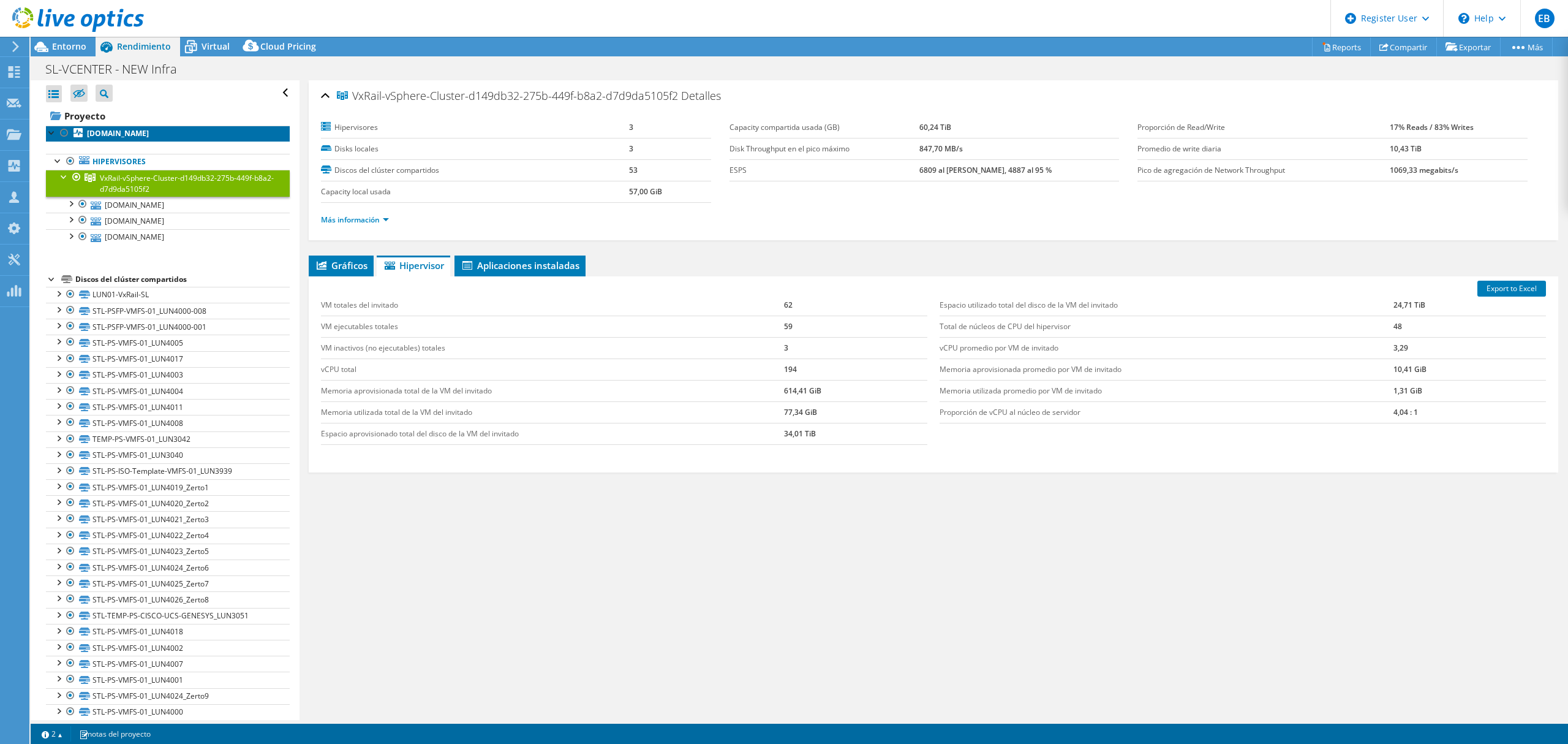
click at [115, 136] on b "sl-esxi-01.bpna.popularinc.net" at bounding box center [118, 133] width 62 height 10
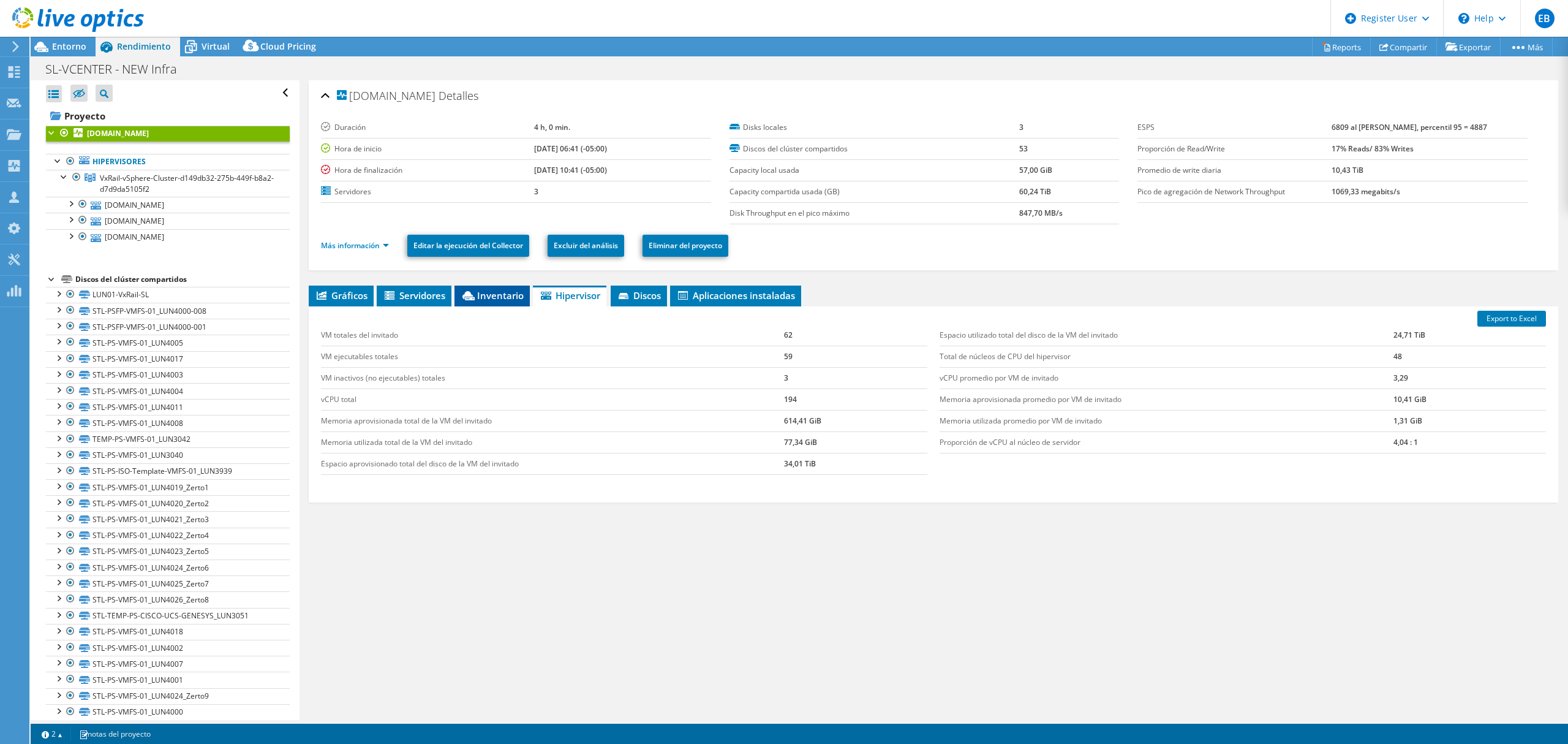
click at [485, 298] on span "Inventario" at bounding box center [492, 295] width 63 height 13
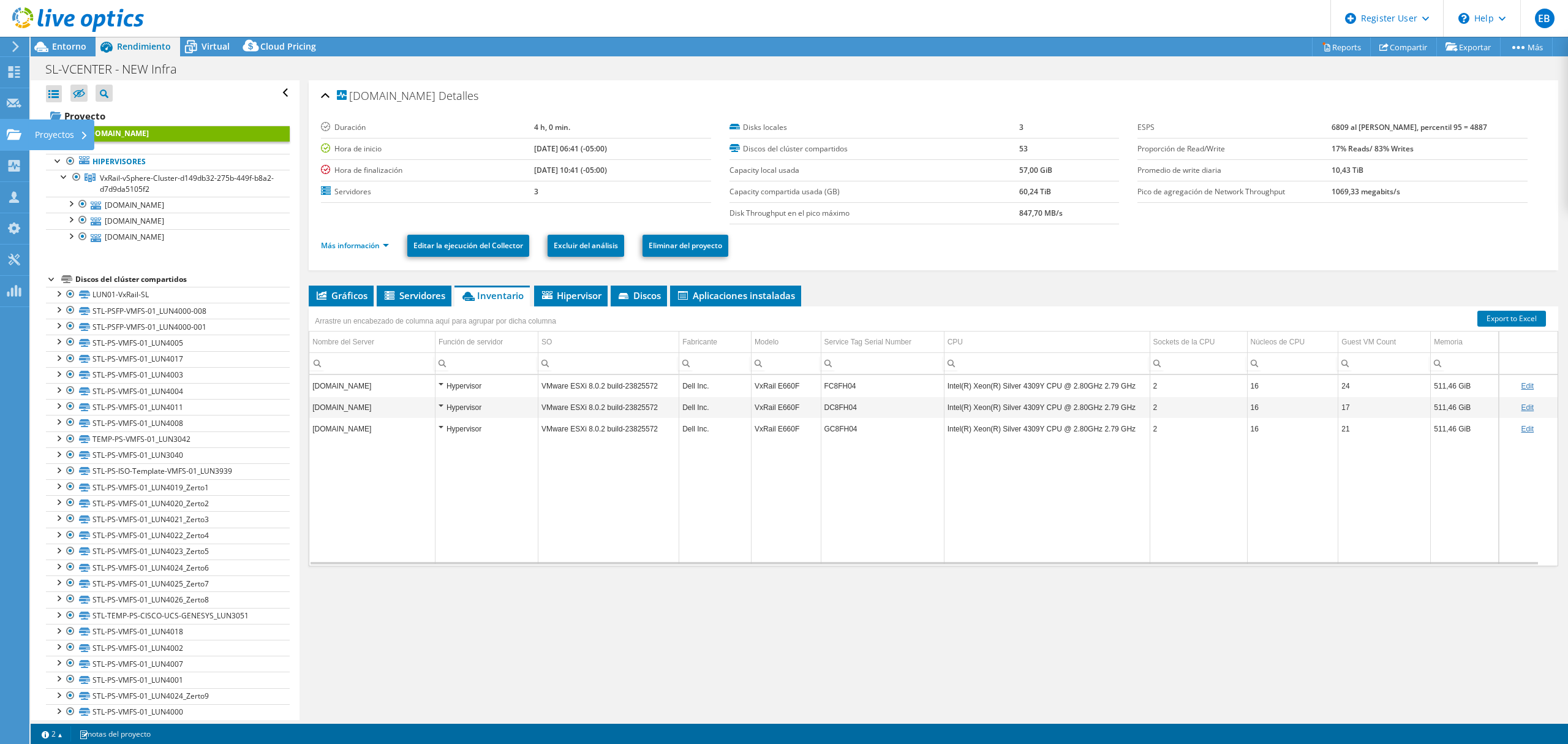
click at [54, 136] on div "Proyectos" at bounding box center [61, 135] width 66 height 31
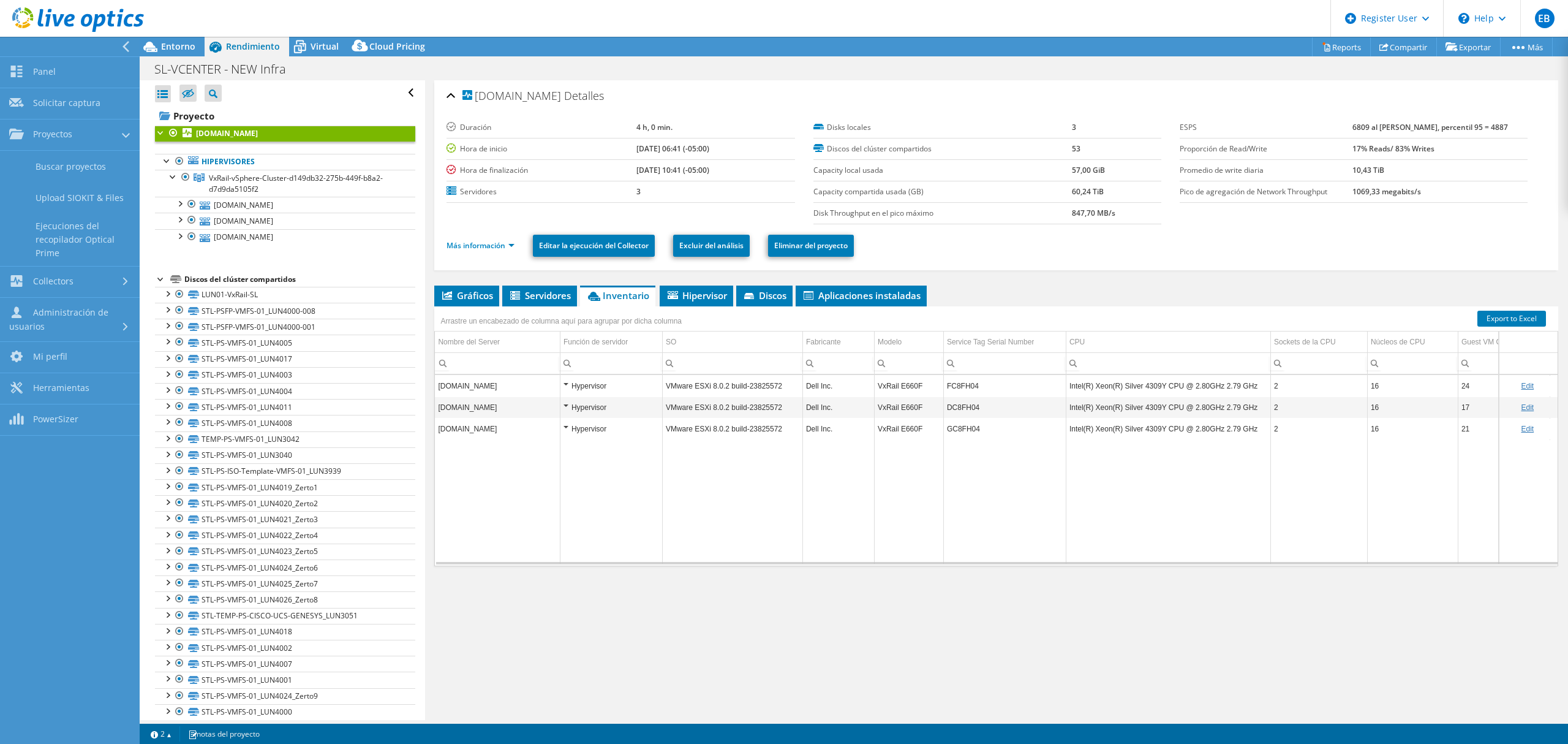
click at [1209, 709] on div "sl-esxi-01.bpna.popularinc.net Detalles Duración 4 h, 0 min. Hora de inicio 05/…" at bounding box center [996, 400] width 1143 height 640
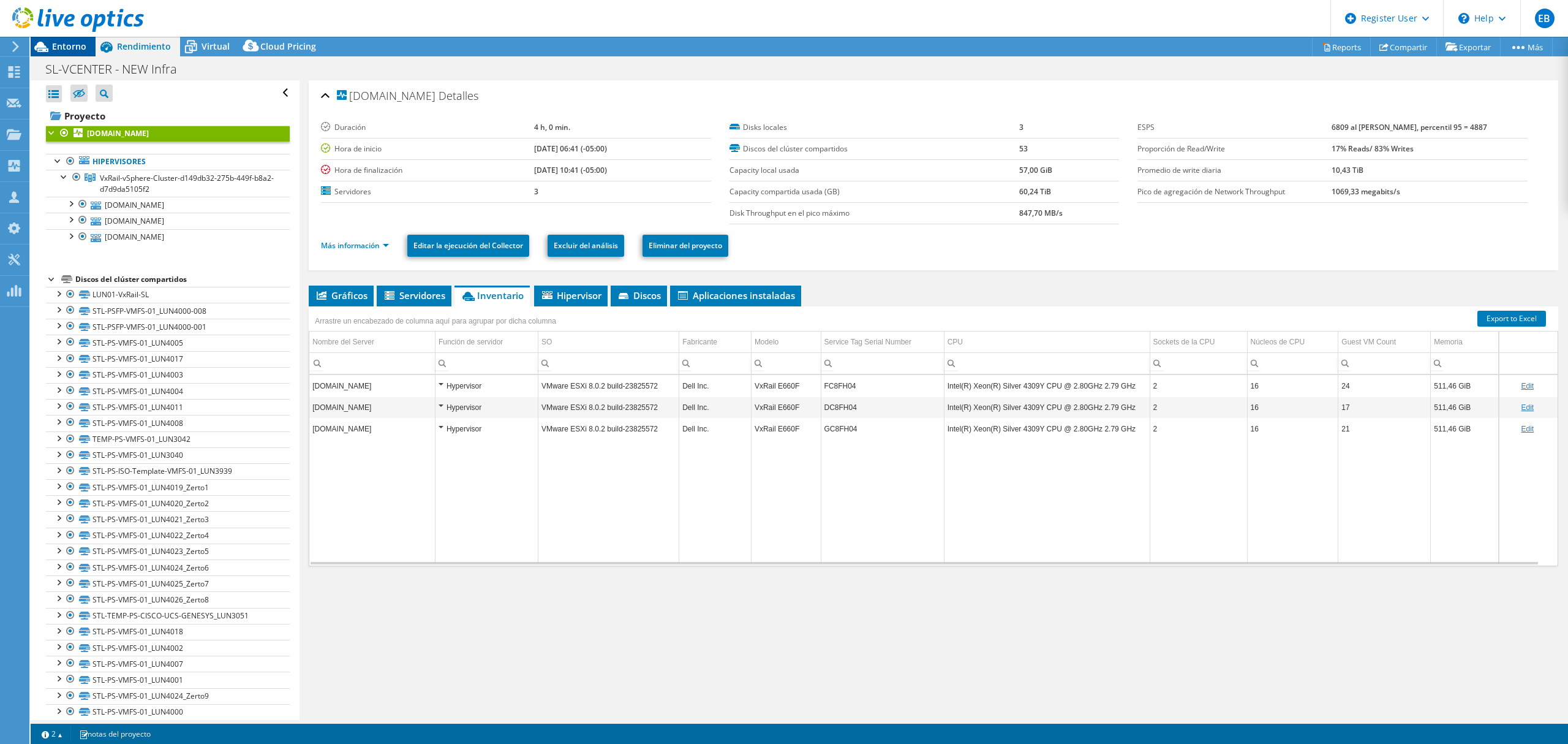
click at [48, 48] on icon at bounding box center [41, 46] width 21 height 21
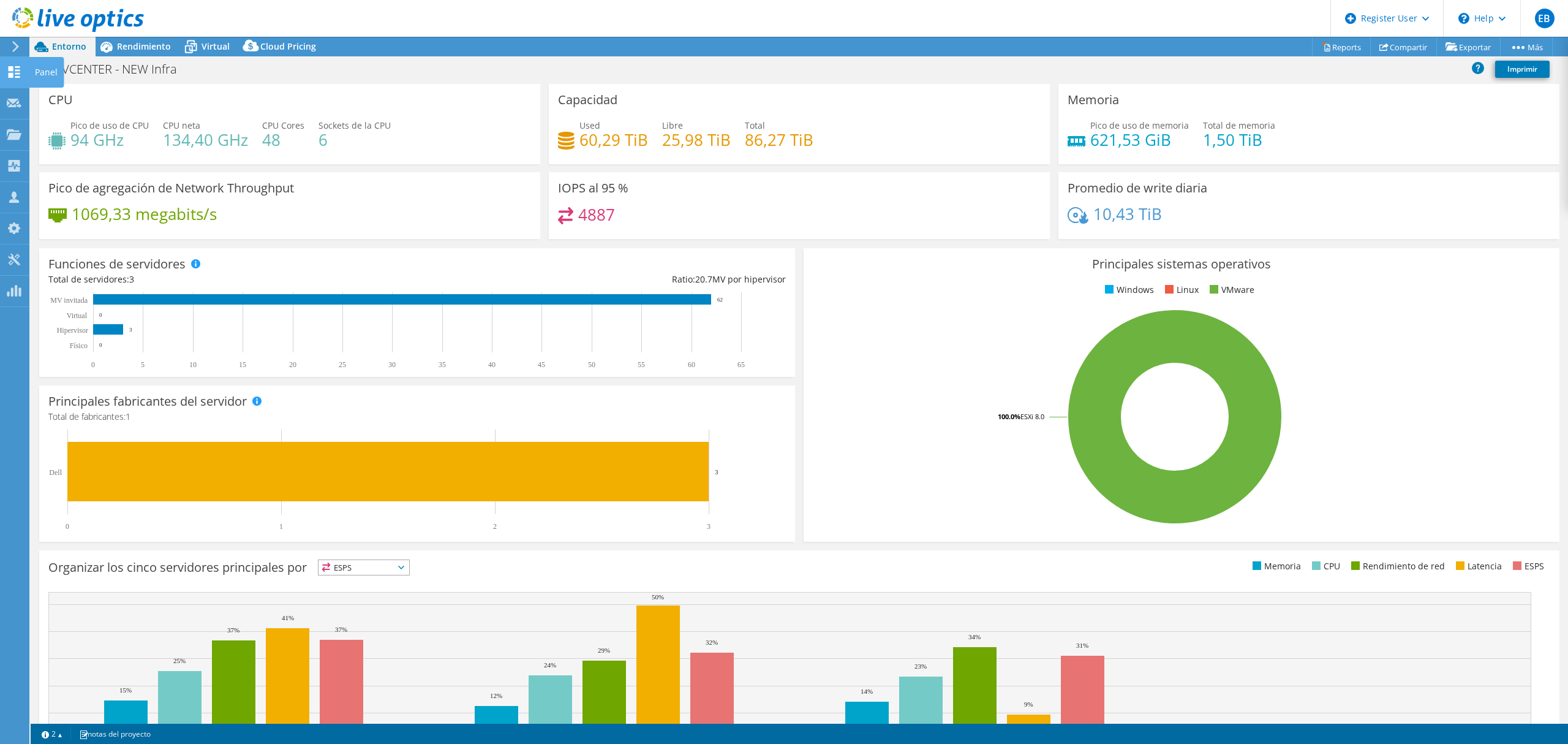
click at [15, 71] on icon at bounding box center [14, 72] width 15 height 12
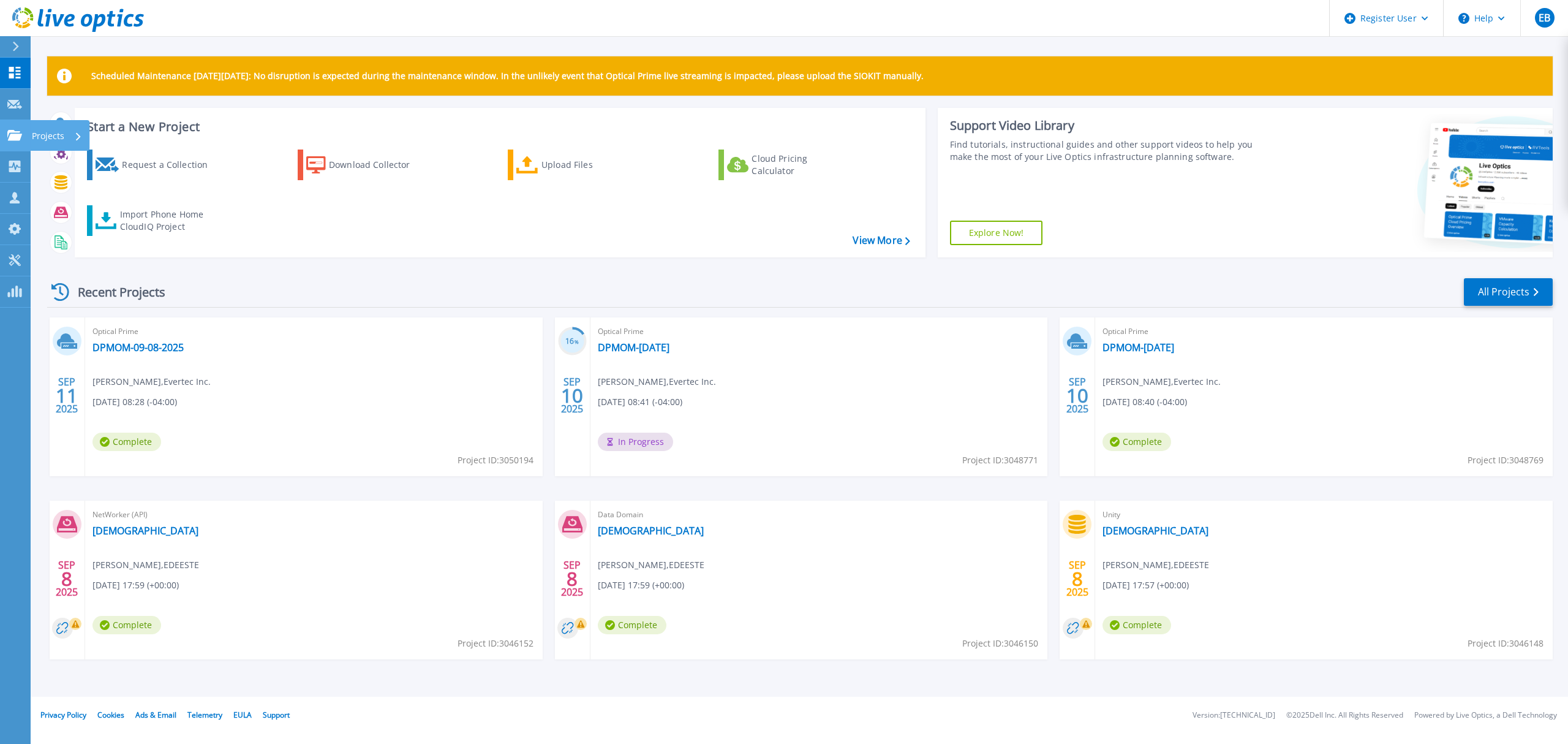
click at [64, 133] on div "Projects" at bounding box center [57, 136] width 50 height 32
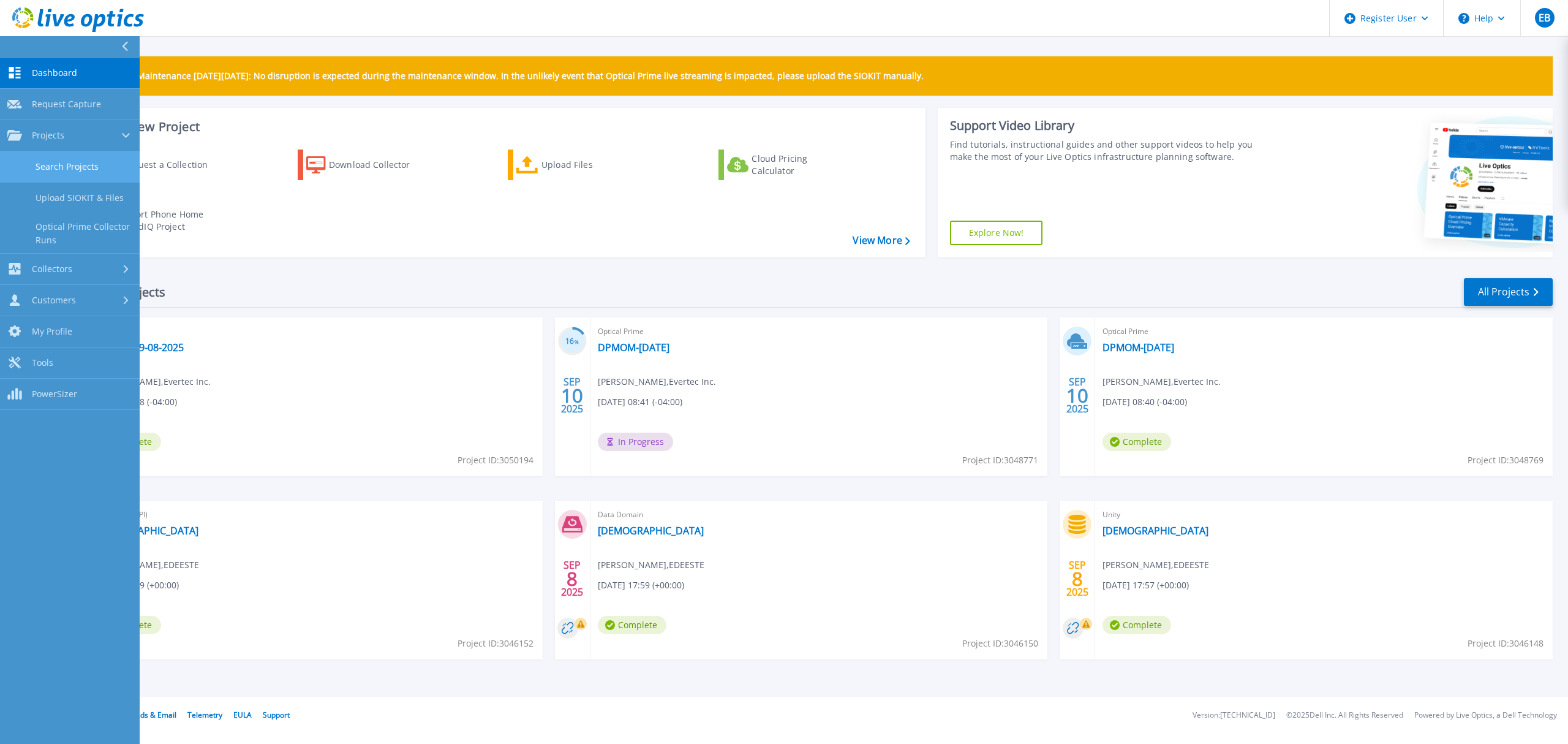
click at [99, 168] on link "Search Projects" at bounding box center [70, 167] width 140 height 31
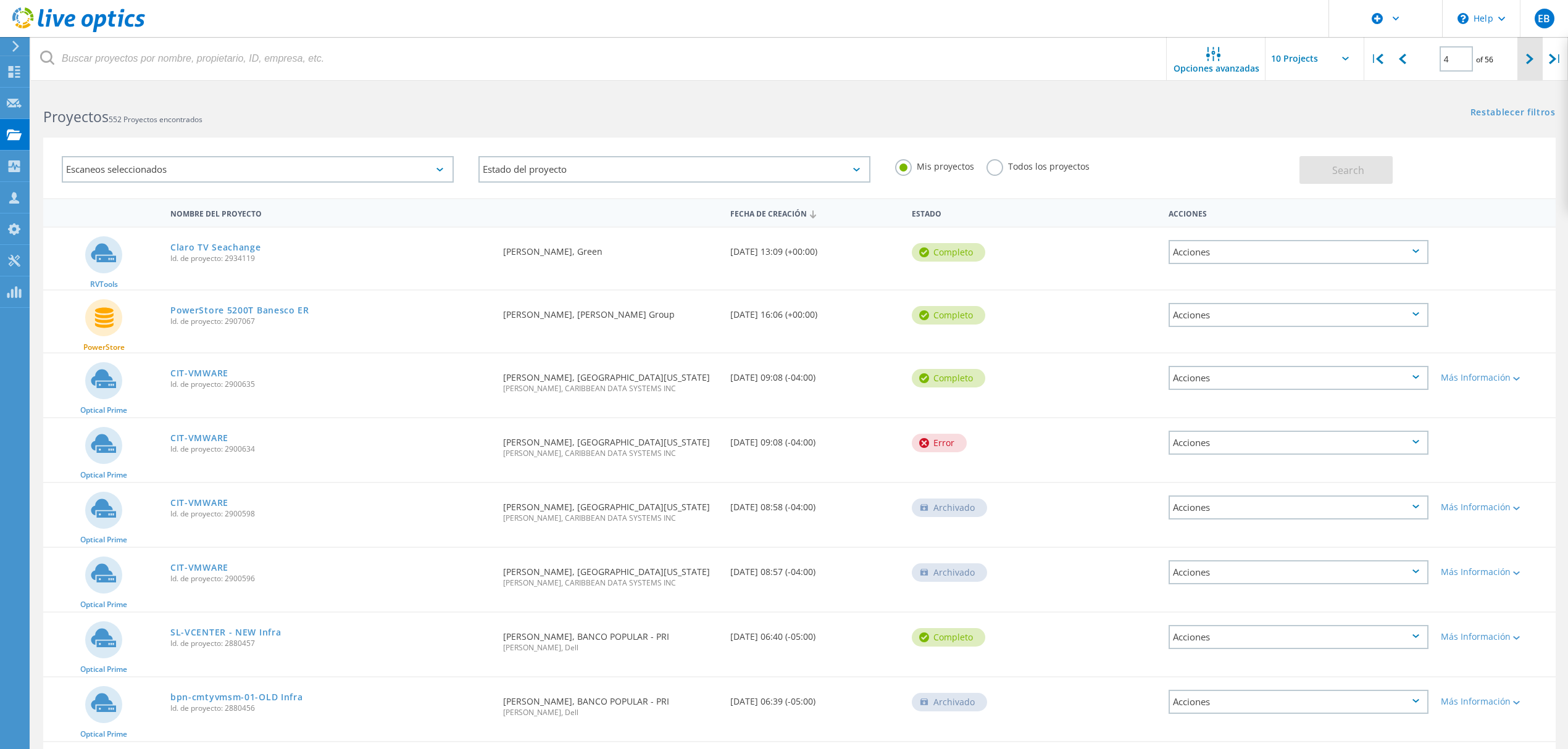
click at [1521, 65] on div at bounding box center [1530, 59] width 25 height 44
type input "5"
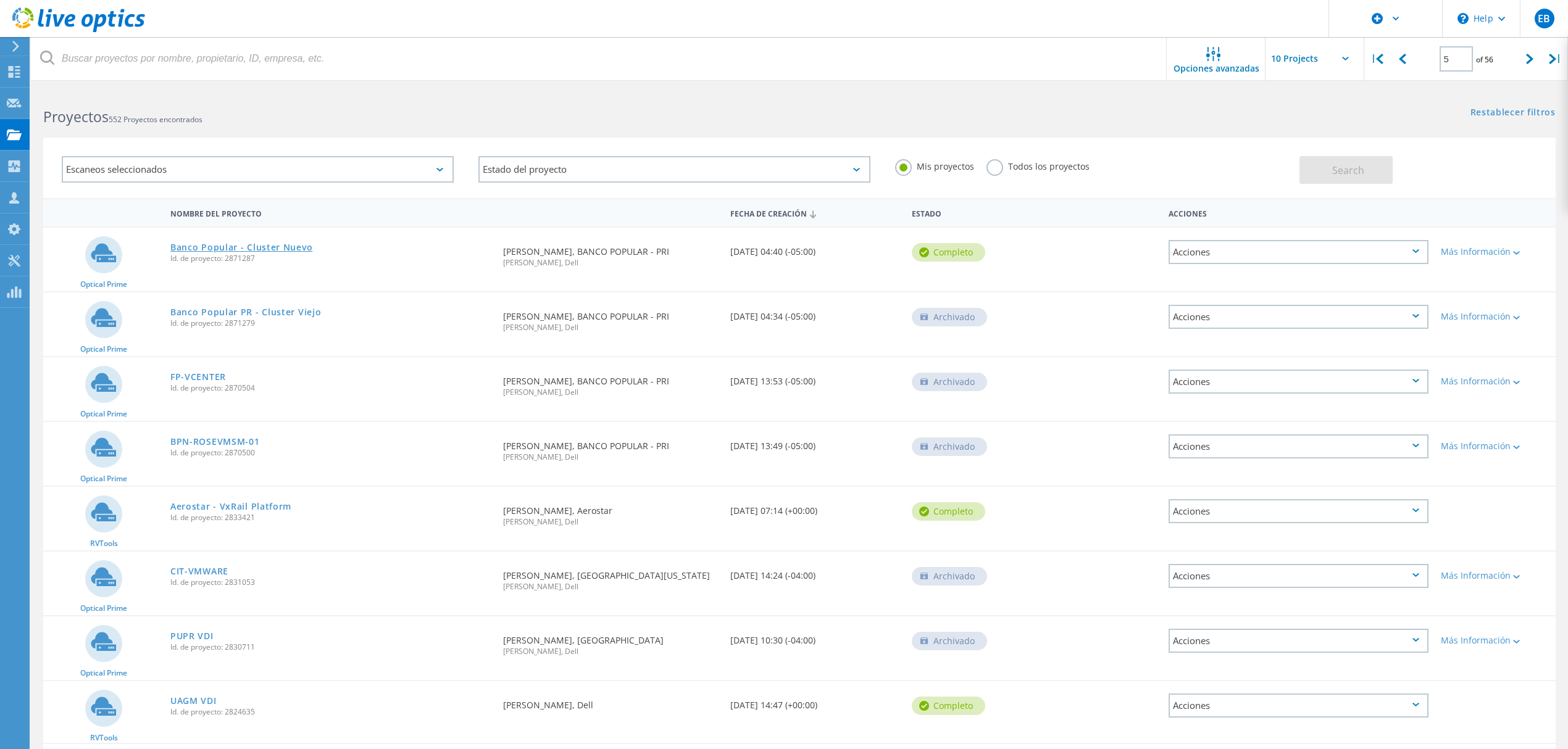
click at [266, 243] on link "Banco Popular - Cluster Nuevo" at bounding box center [241, 248] width 142 height 9
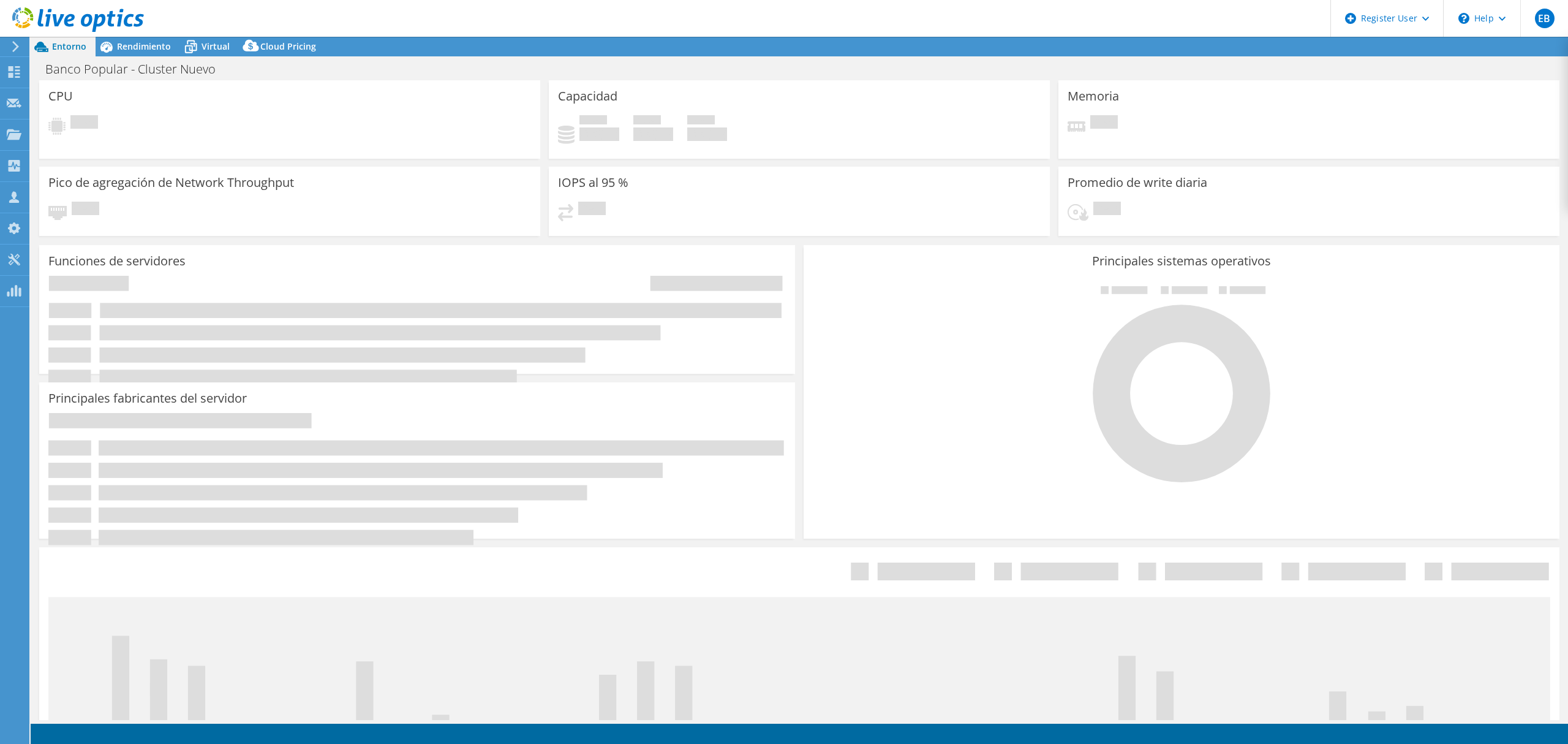
select select "USD"
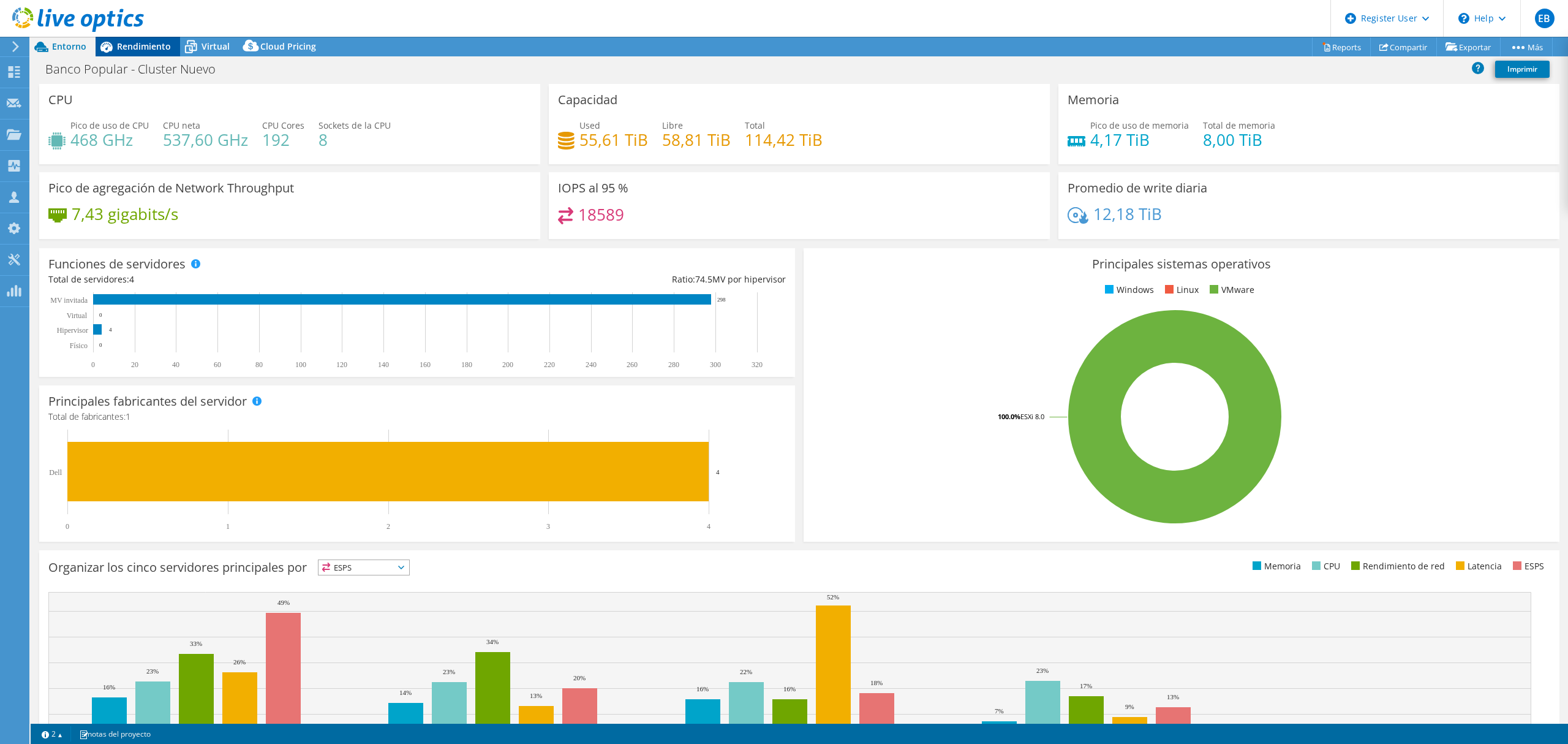
click at [126, 42] on span "Rendimiento" at bounding box center [144, 46] width 54 height 12
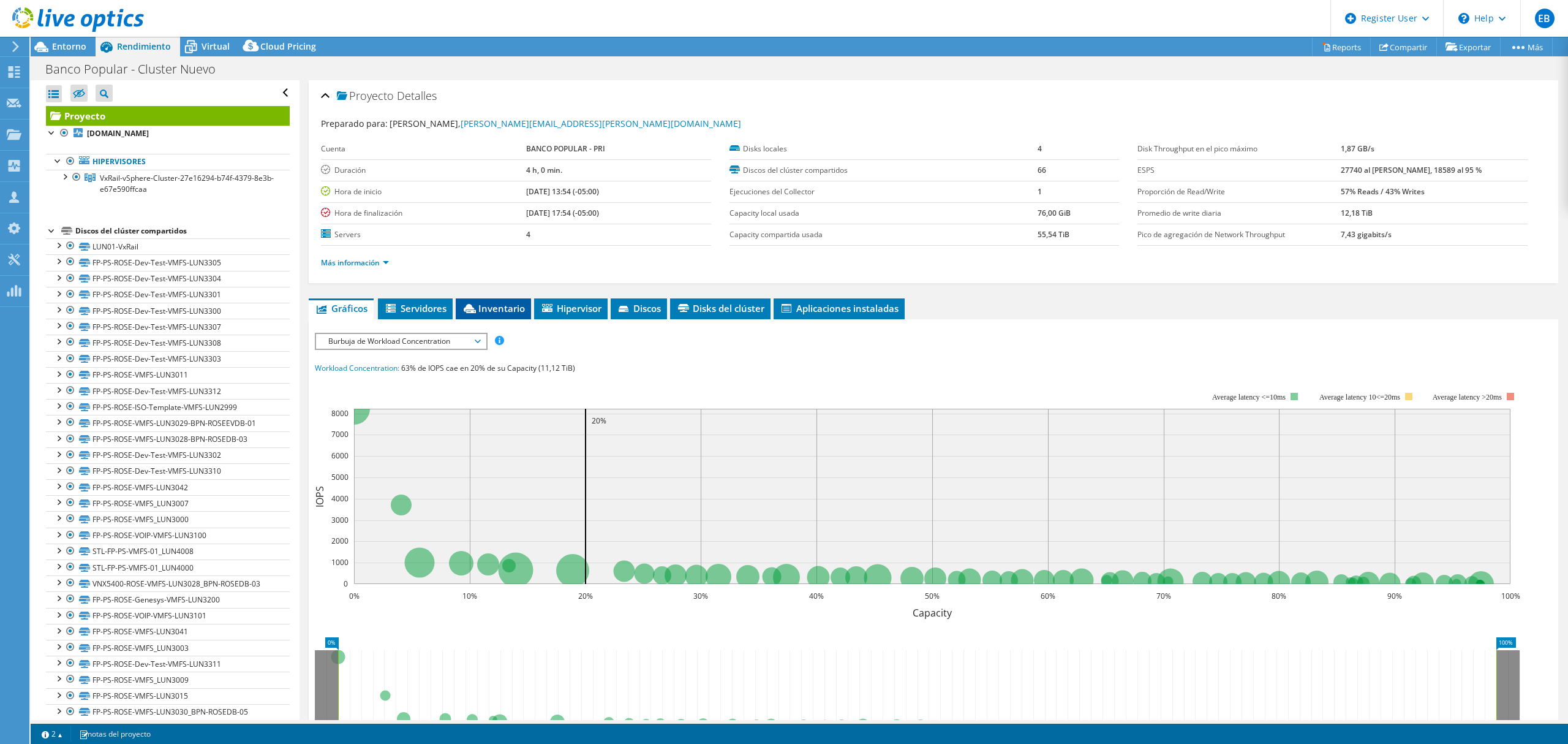
click at [505, 312] on span "Inventario" at bounding box center [493, 308] width 63 height 13
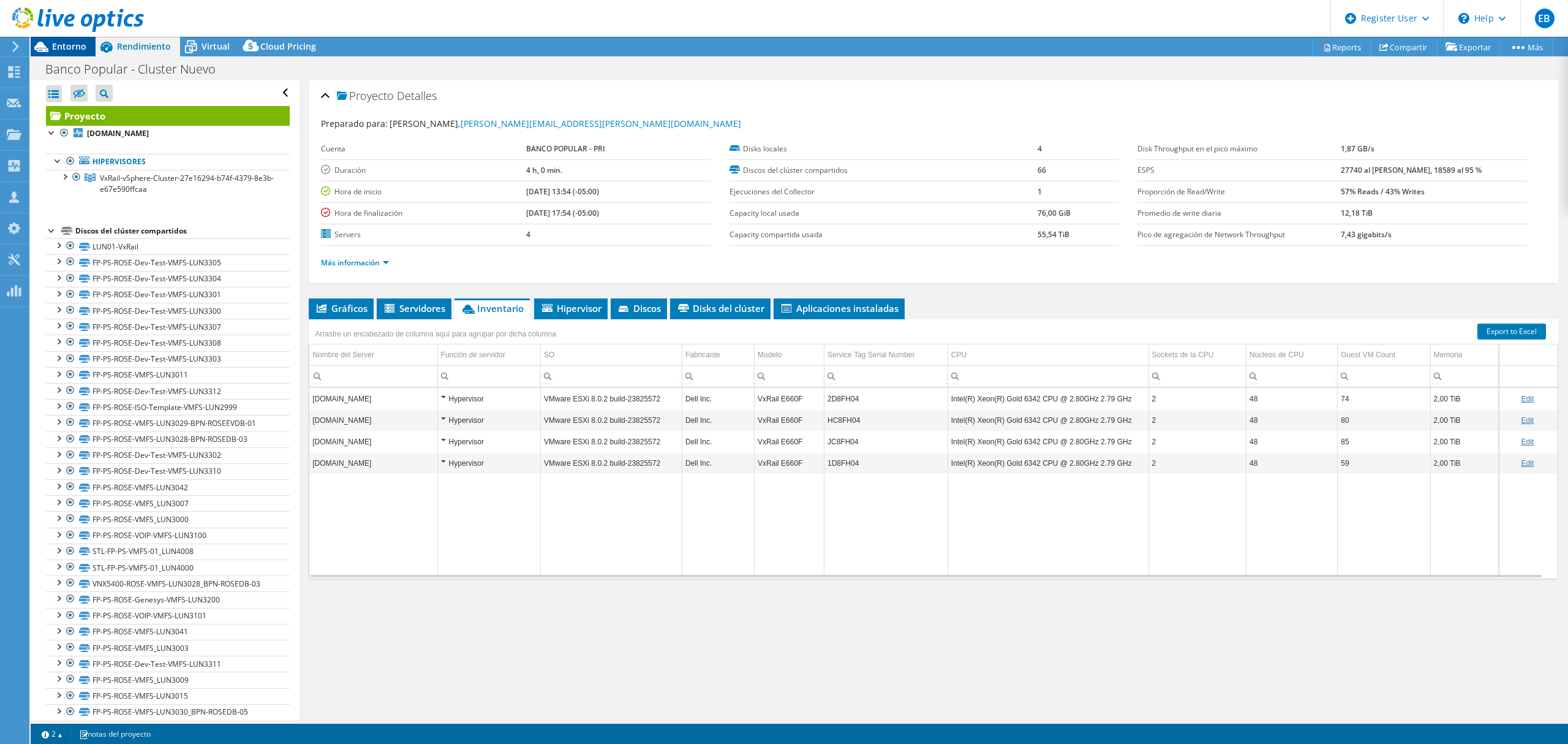
click at [68, 46] on span "Entorno" at bounding box center [69, 46] width 35 height 12
